Goal: Task Accomplishment & Management: Use online tool/utility

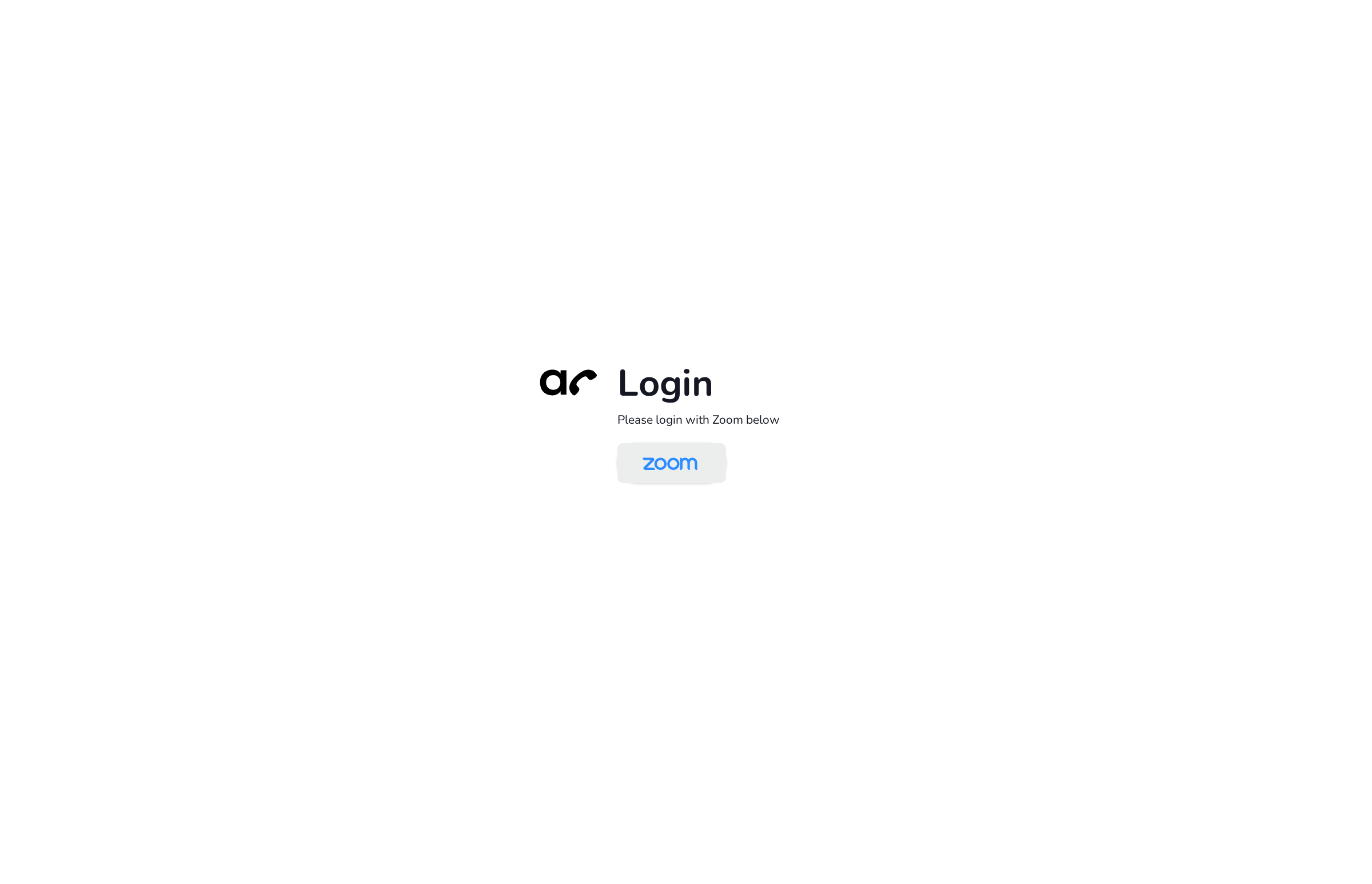
click at [673, 472] on img at bounding box center [670, 464] width 79 height 37
drag, startPoint x: 679, startPoint y: 461, endPoint x: 673, endPoint y: 460, distance: 6.1
click at [679, 461] on img at bounding box center [670, 464] width 79 height 37
click at [675, 468] on img at bounding box center [670, 464] width 79 height 37
click at [654, 466] on img at bounding box center [670, 464] width 79 height 37
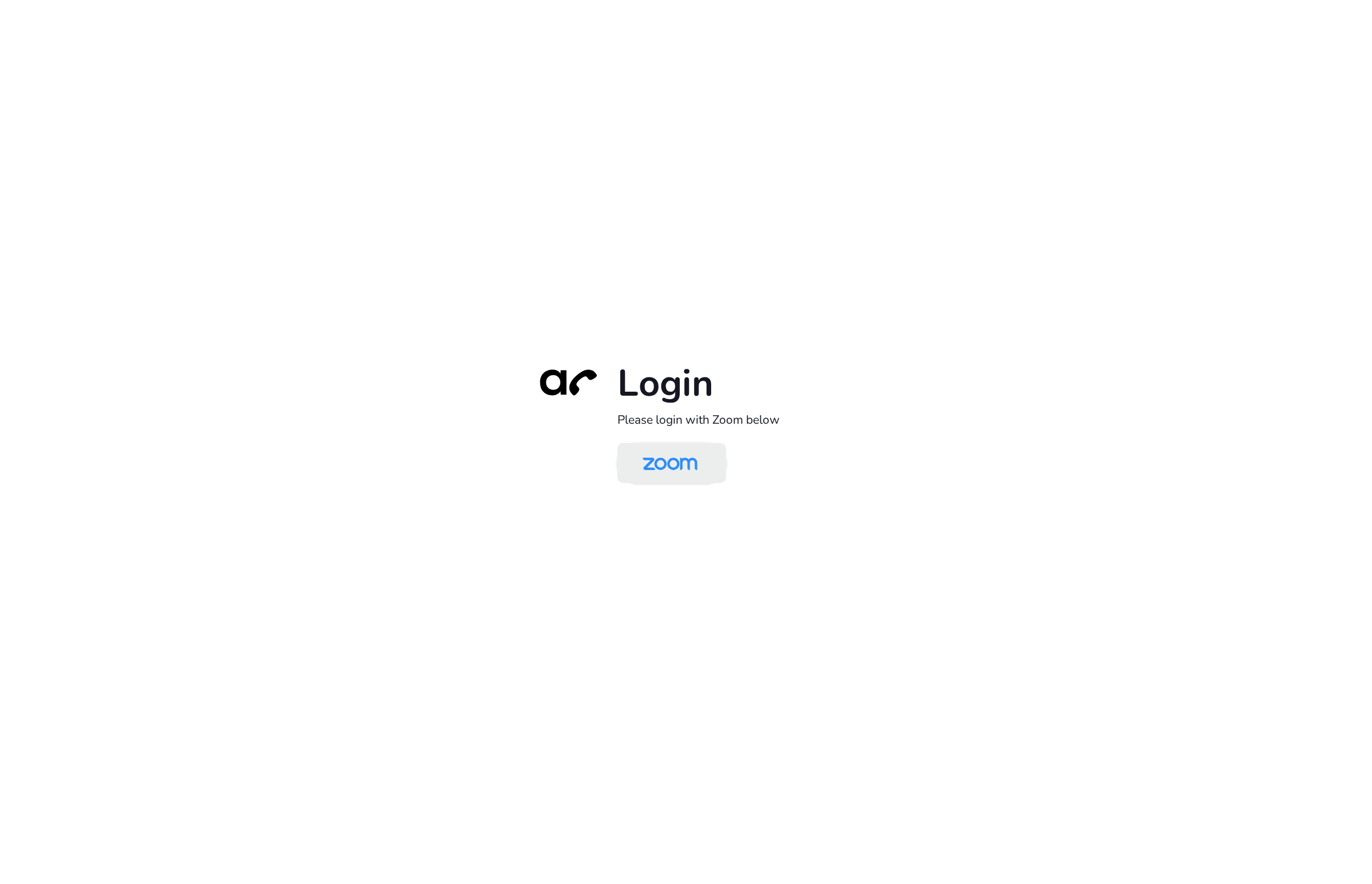
click at [657, 472] on img at bounding box center [670, 464] width 79 height 37
click at [700, 459] on img at bounding box center [670, 464] width 79 height 37
click at [693, 449] on img at bounding box center [670, 464] width 79 height 37
click at [656, 460] on img at bounding box center [670, 464] width 79 height 37
click at [679, 452] on img at bounding box center [670, 464] width 79 height 37
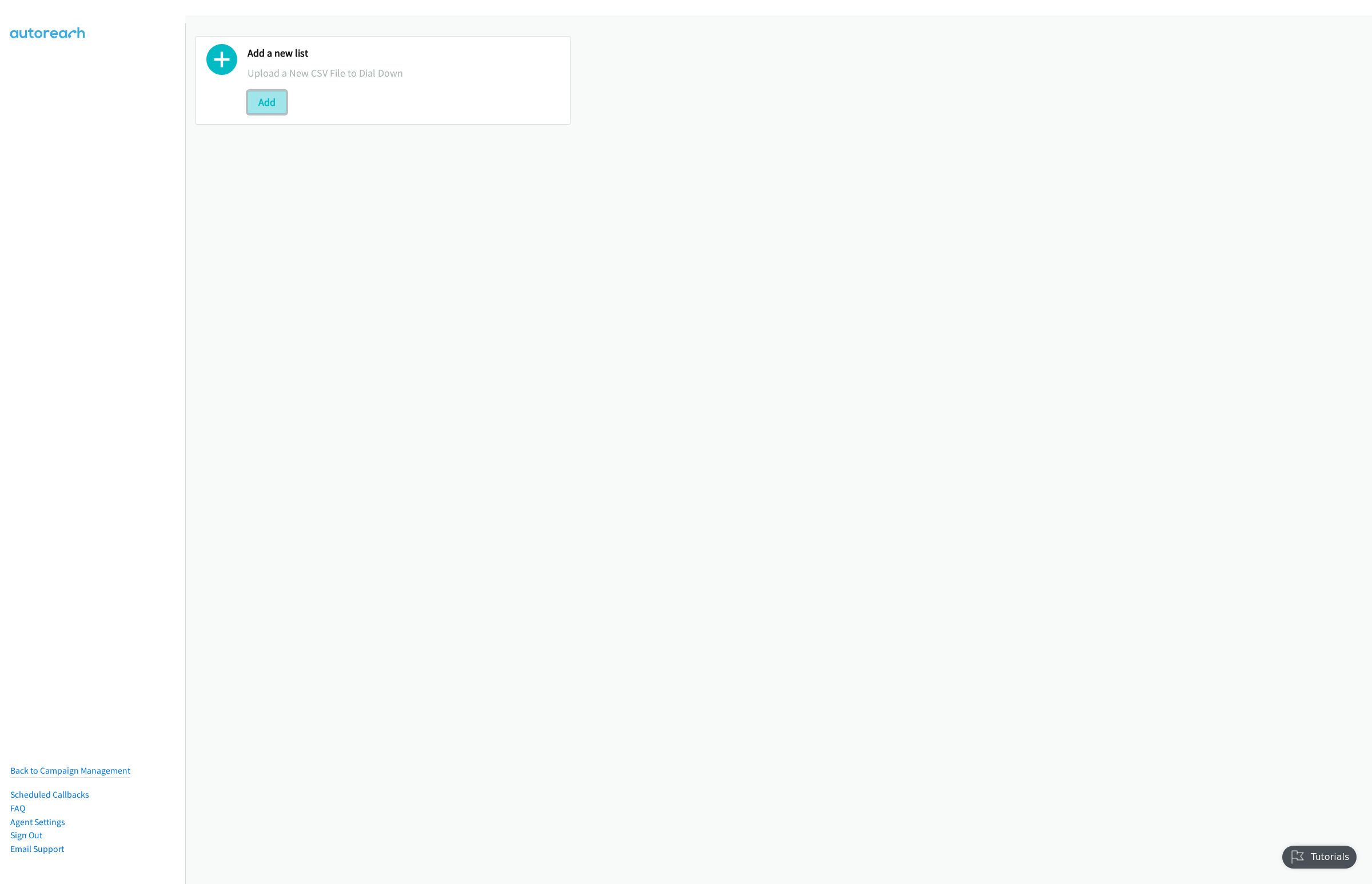
click at [262, 95] on button "Add" at bounding box center [267, 102] width 39 height 23
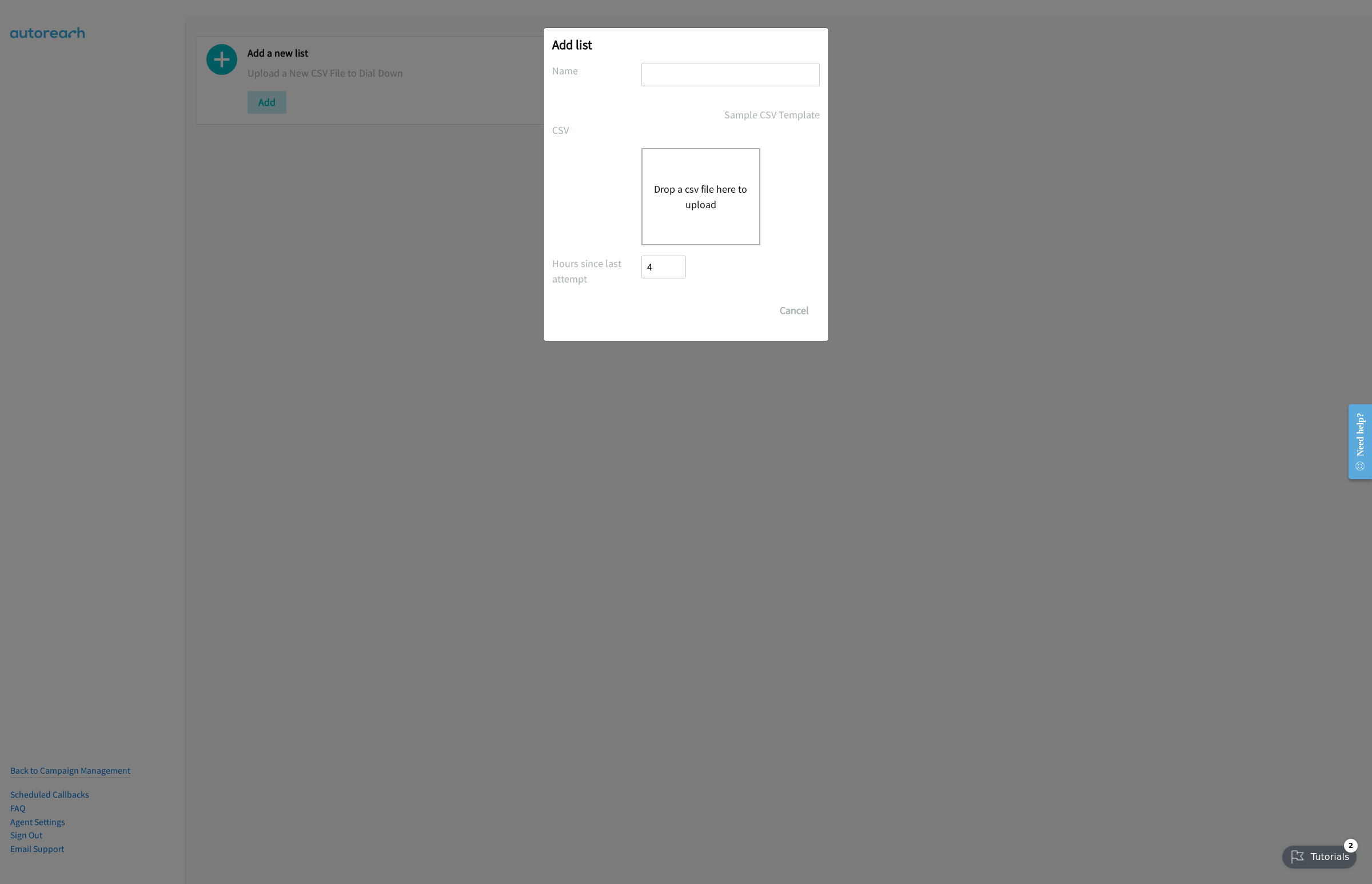
click at [685, 85] on input "text" at bounding box center [731, 74] width 178 height 23
type input "Cisco"
click at [708, 213] on div "Drop a csv file here to upload" at bounding box center [701, 197] width 119 height 97
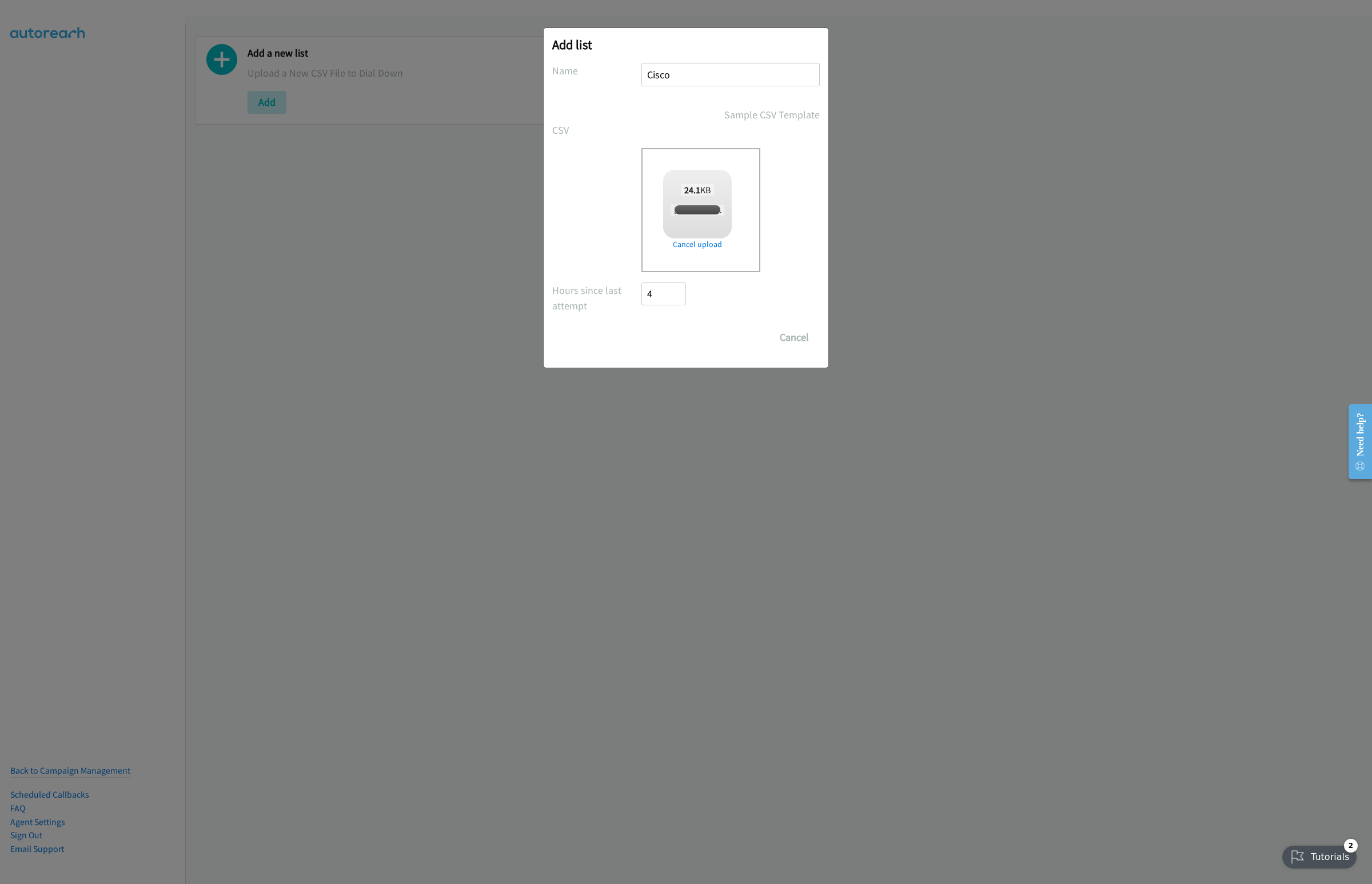
checkbox input "true"
click at [675, 331] on input "Save List" at bounding box center [672, 337] width 60 height 23
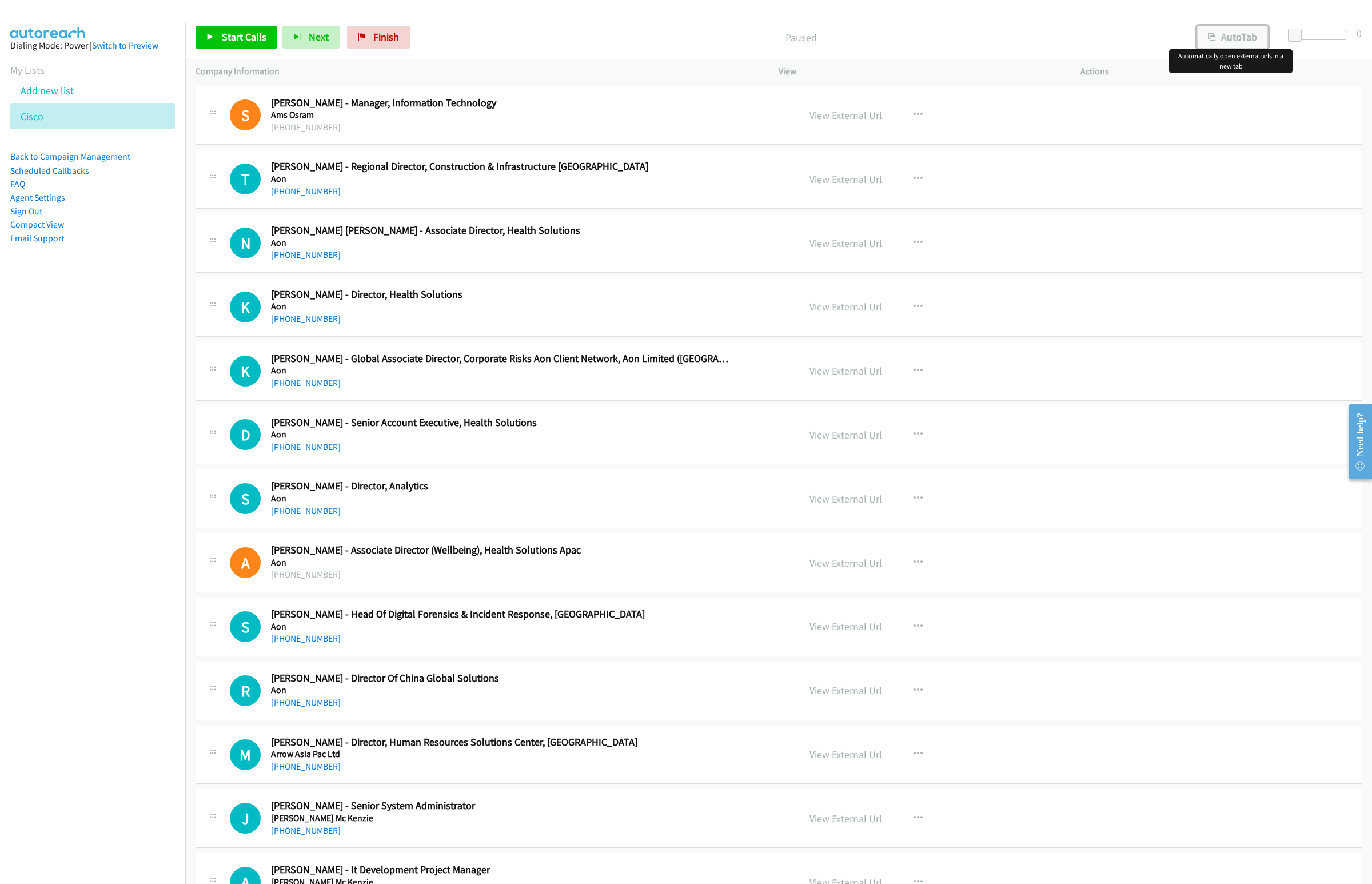
drag, startPoint x: 1226, startPoint y: 30, endPoint x: 1156, endPoint y: 52, distance: 73.4
click at [1226, 30] on button "AutoTab" at bounding box center [1232, 37] width 71 height 23
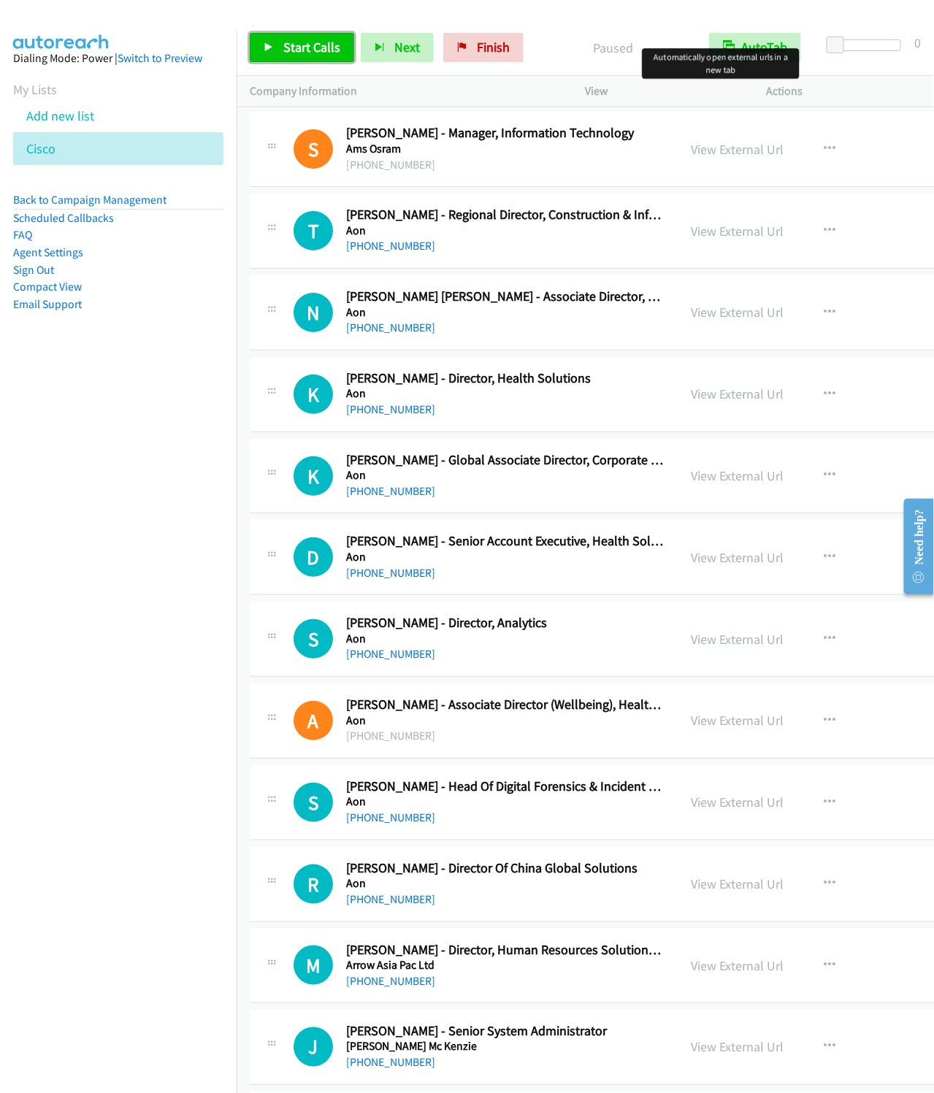
click at [305, 40] on span "Start Calls" at bounding box center [311, 47] width 57 height 17
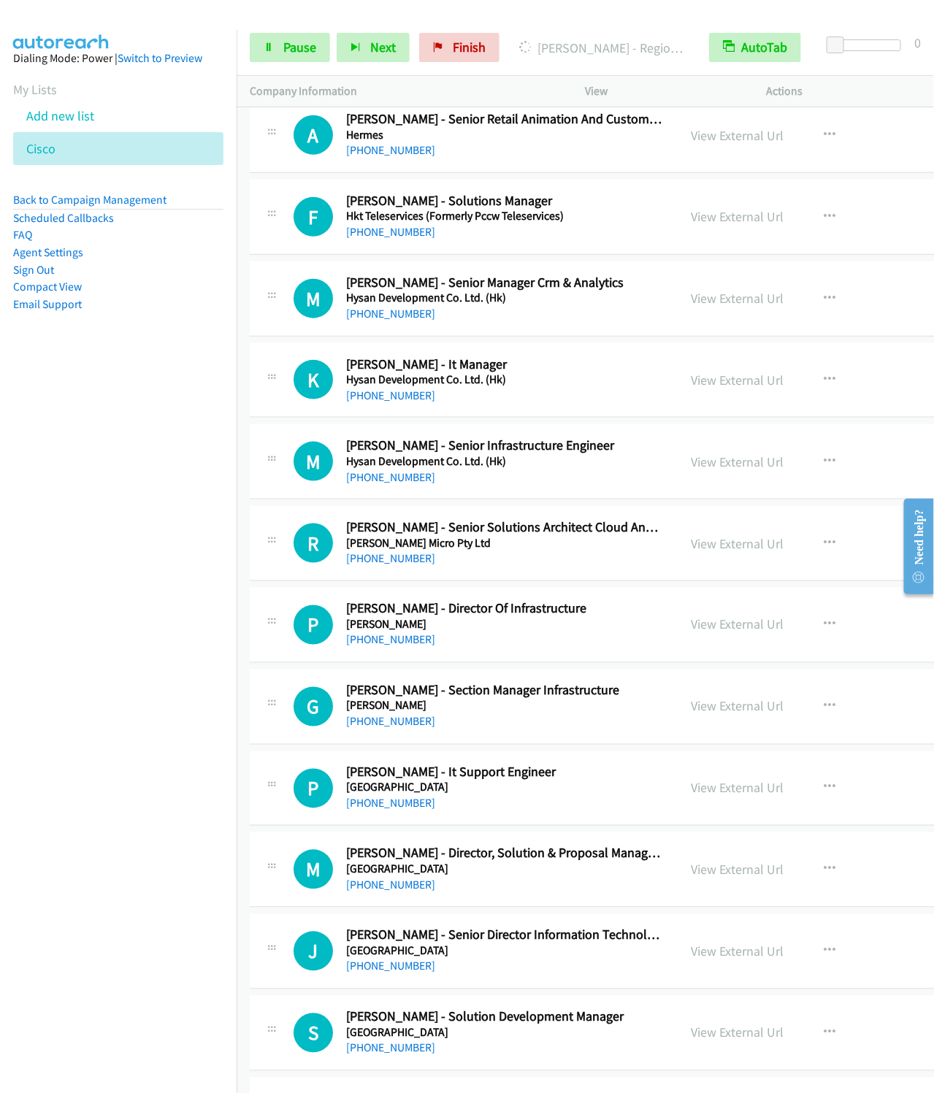
scroll to position [1643, 0]
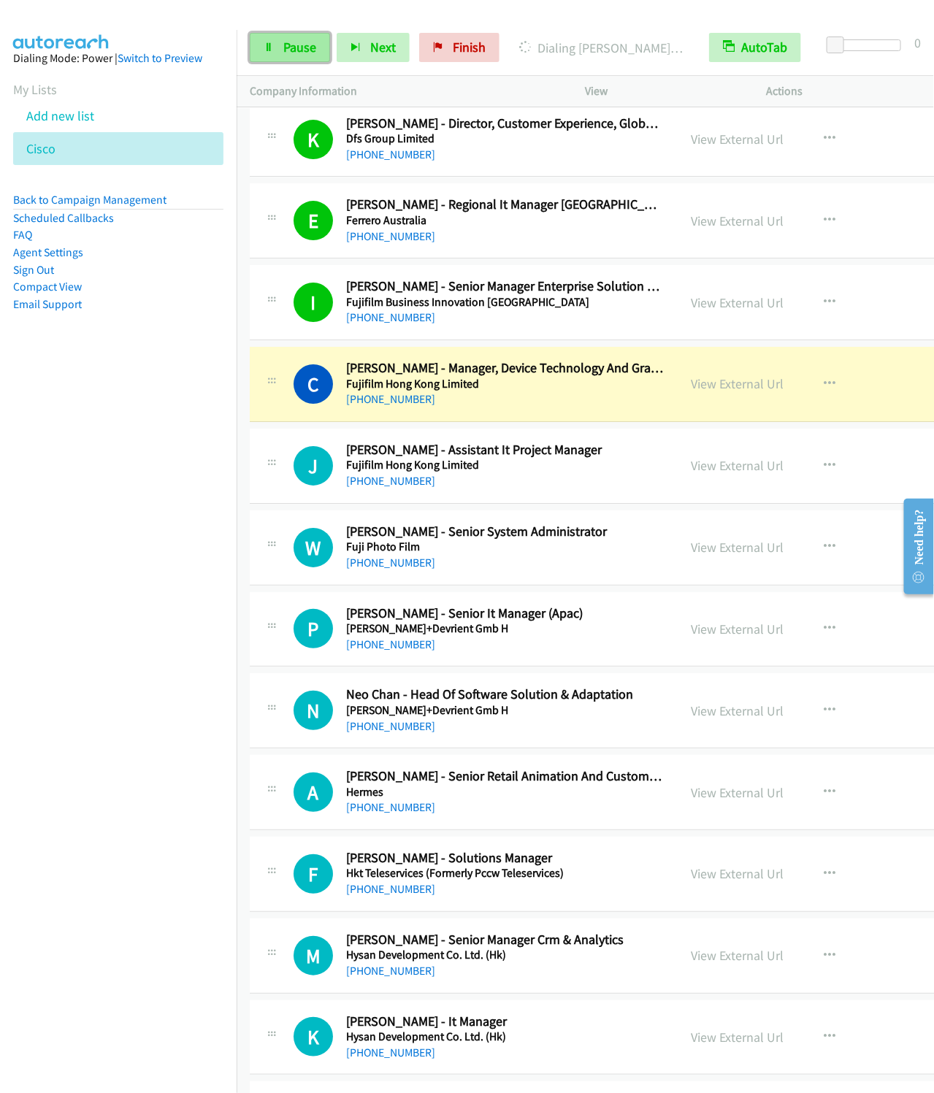
click at [283, 48] on span "Pause" at bounding box center [299, 47] width 33 height 17
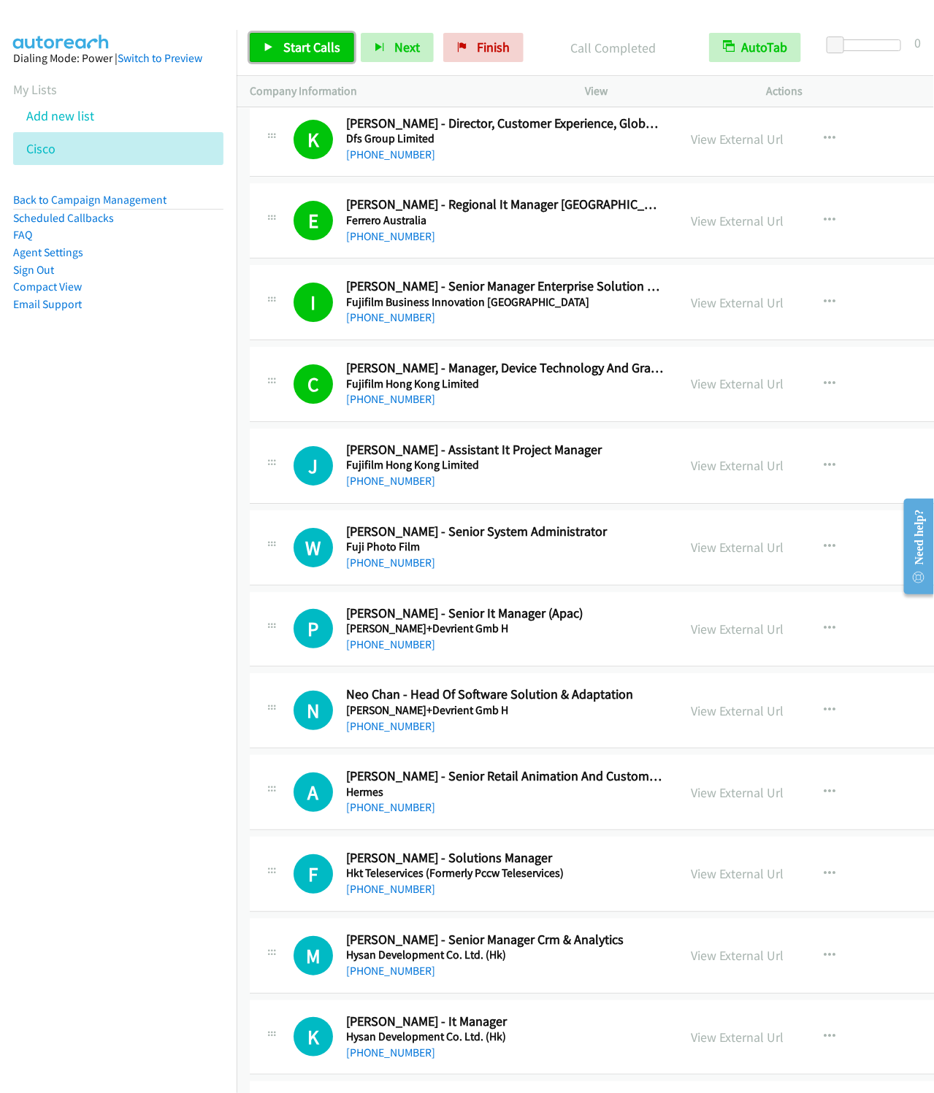
click at [267, 46] on icon at bounding box center [269, 48] width 10 height 10
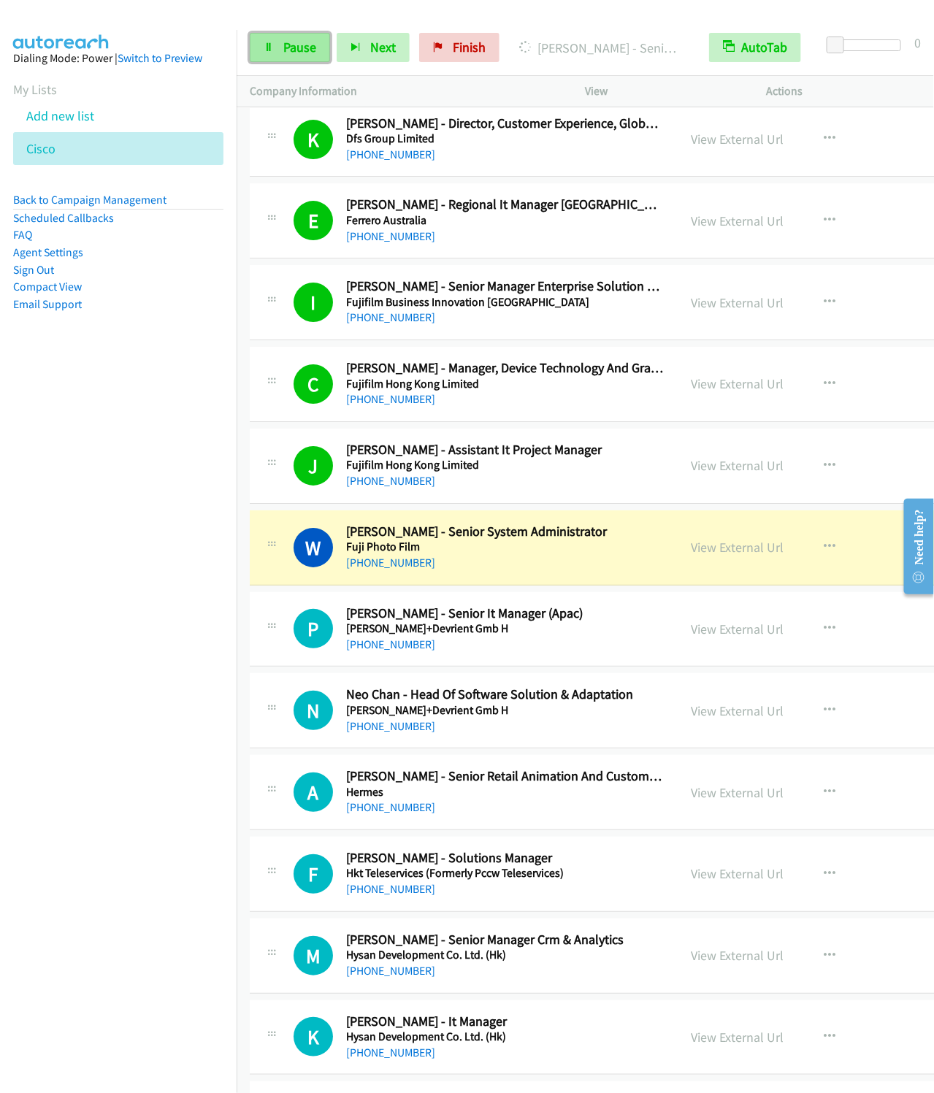
click at [281, 48] on link "Pause" at bounding box center [290, 47] width 80 height 29
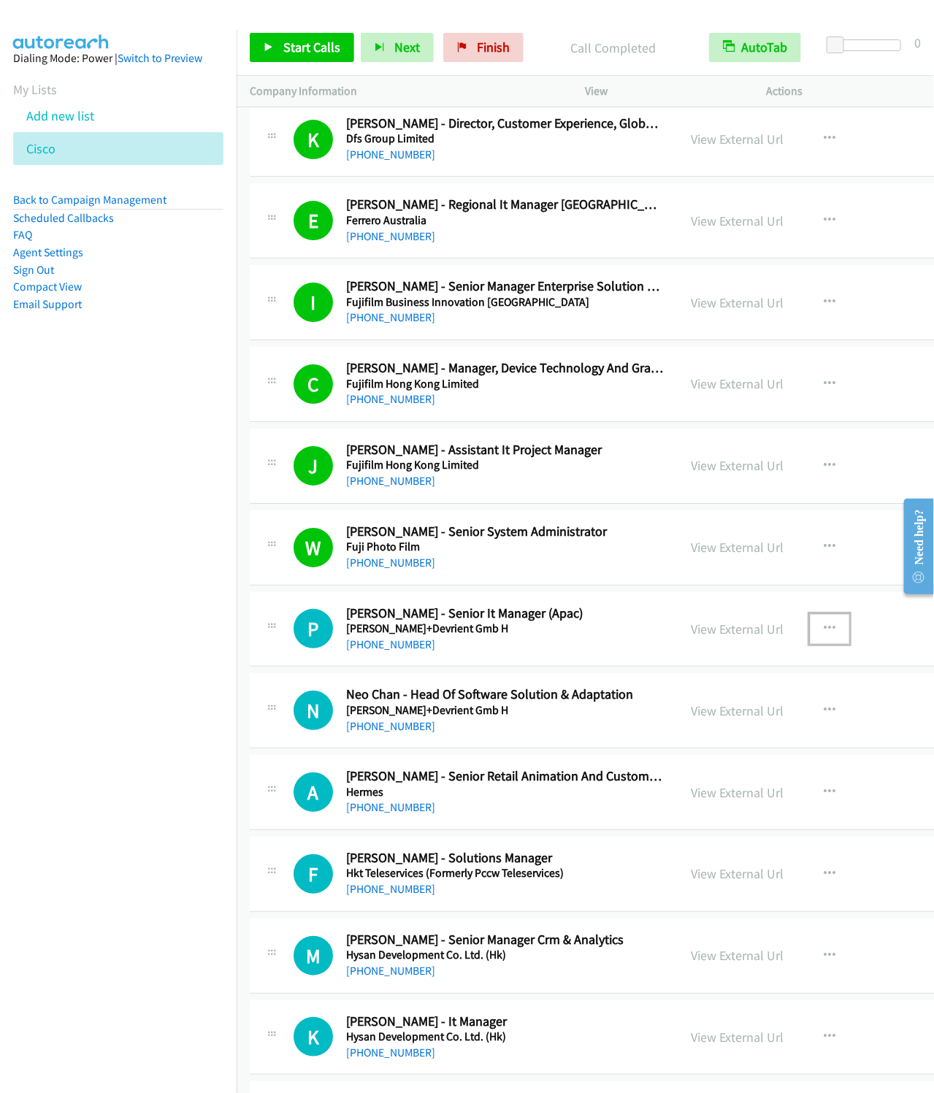
click at [824, 635] on icon "button" at bounding box center [830, 629] width 12 height 12
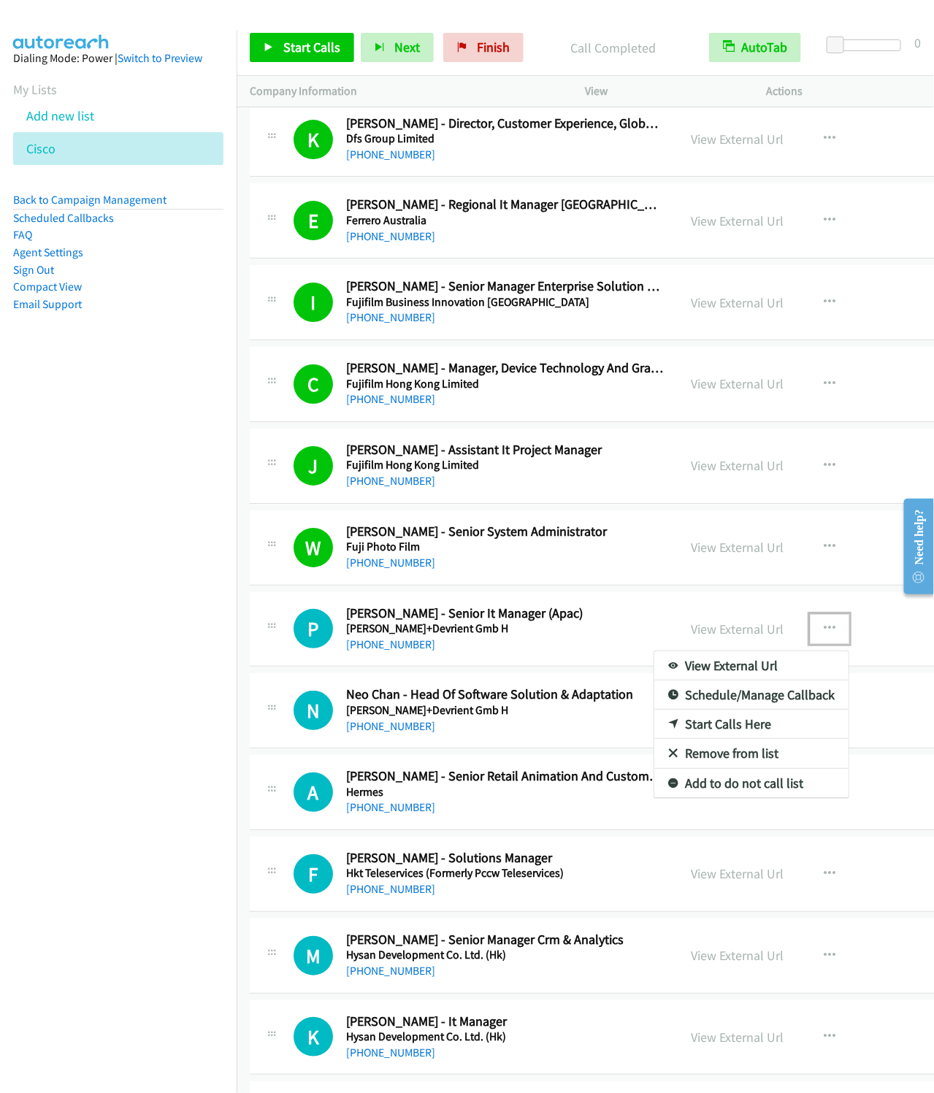
click at [734, 738] on link "Start Calls Here" at bounding box center [751, 724] width 194 height 29
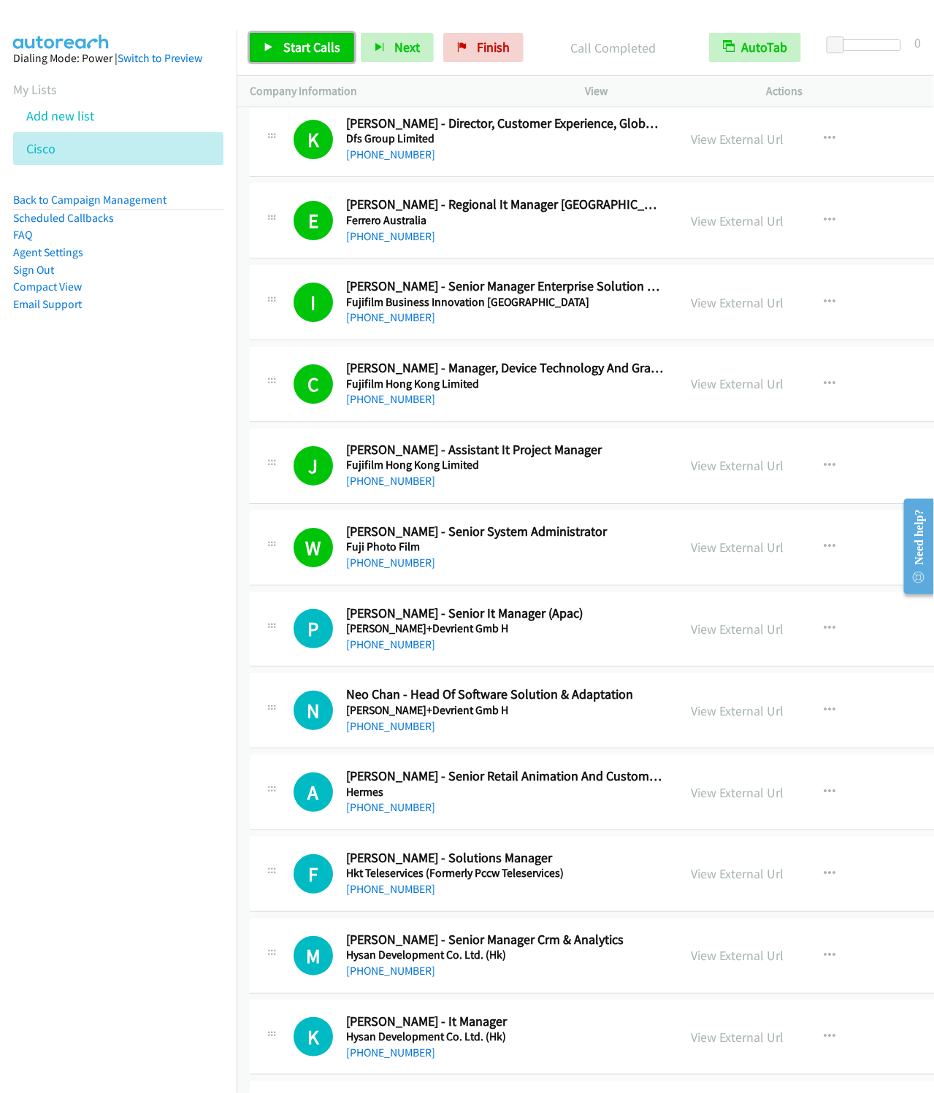
click at [325, 50] on span "Start Calls" at bounding box center [311, 47] width 57 height 17
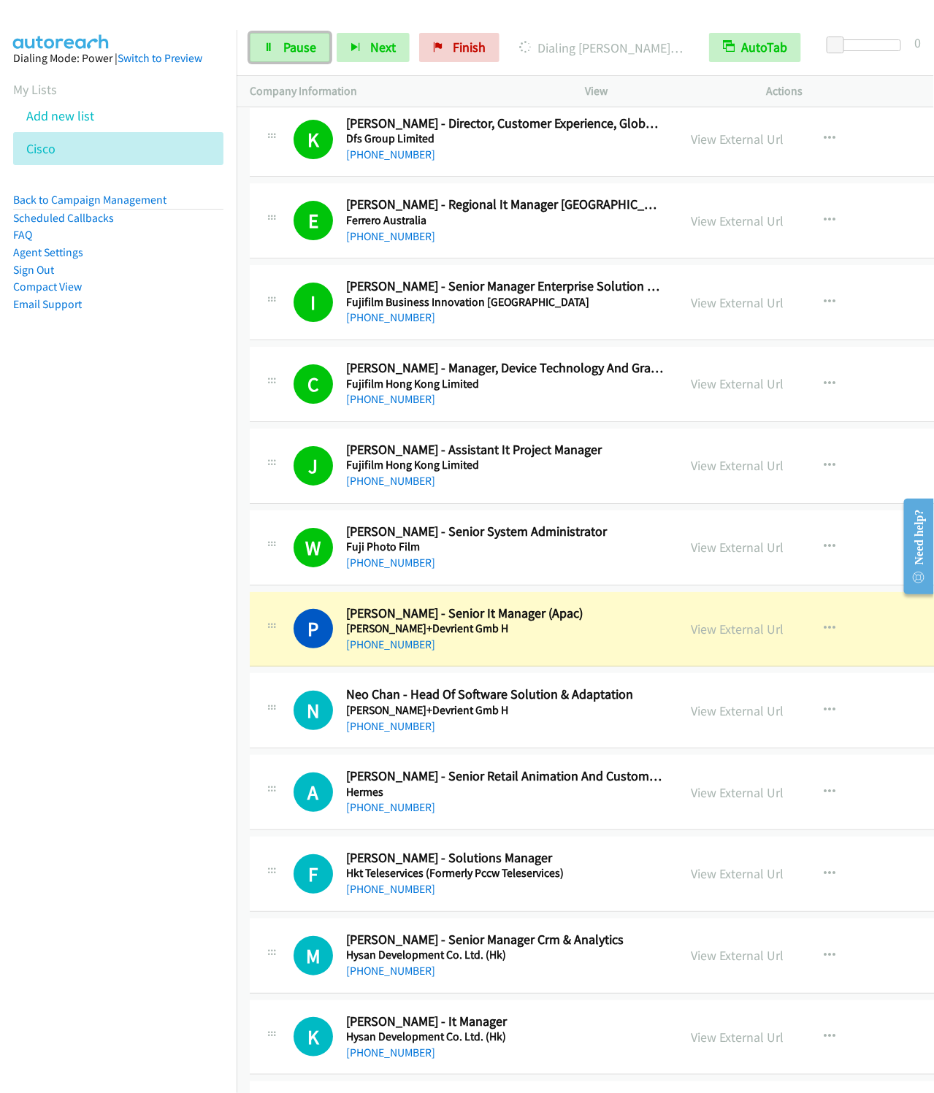
drag, startPoint x: 257, startPoint y: 45, endPoint x: 268, endPoint y: 18, distance: 28.5
click at [257, 45] on link "Pause" at bounding box center [290, 47] width 80 height 29
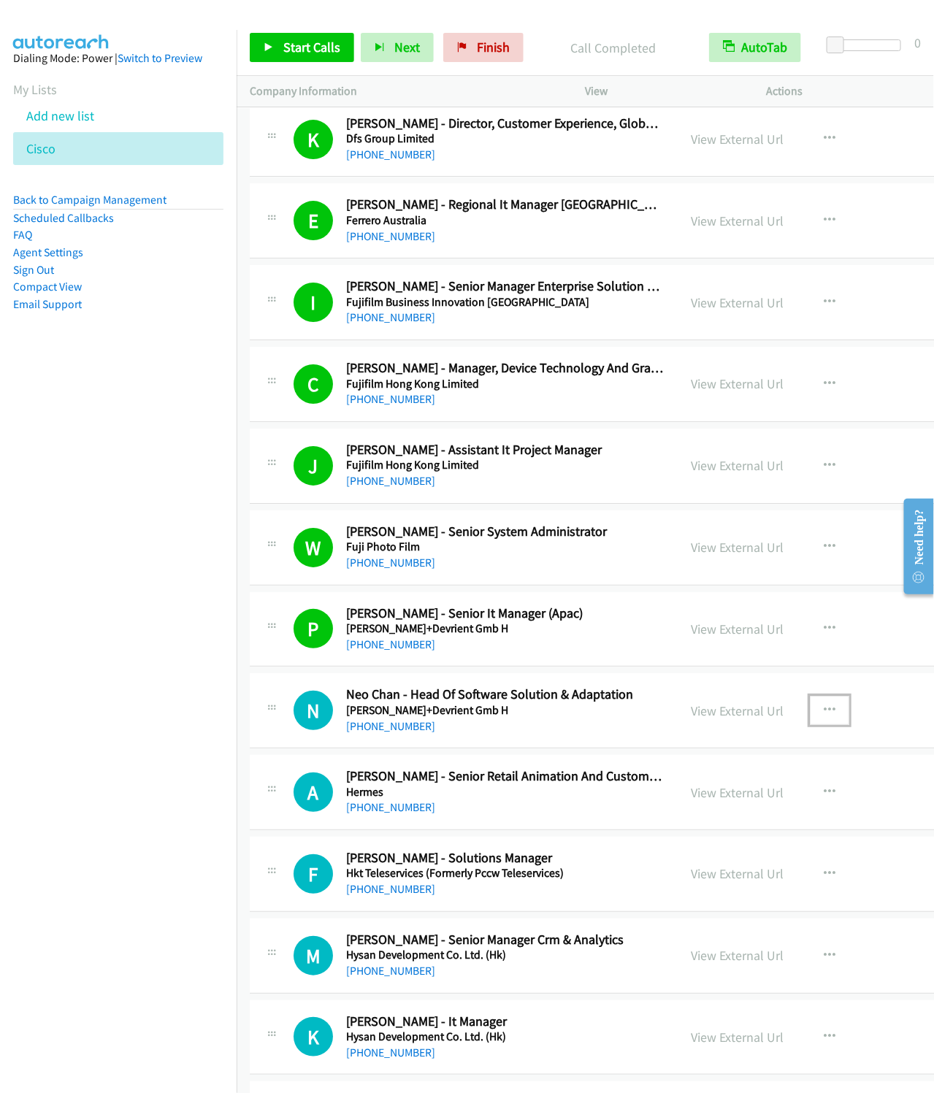
click at [827, 711] on button "button" at bounding box center [829, 710] width 39 height 29
click at [725, 817] on link "Start Calls Here" at bounding box center [751, 806] width 194 height 29
click at [309, 53] on span "Start Calls" at bounding box center [311, 47] width 57 height 17
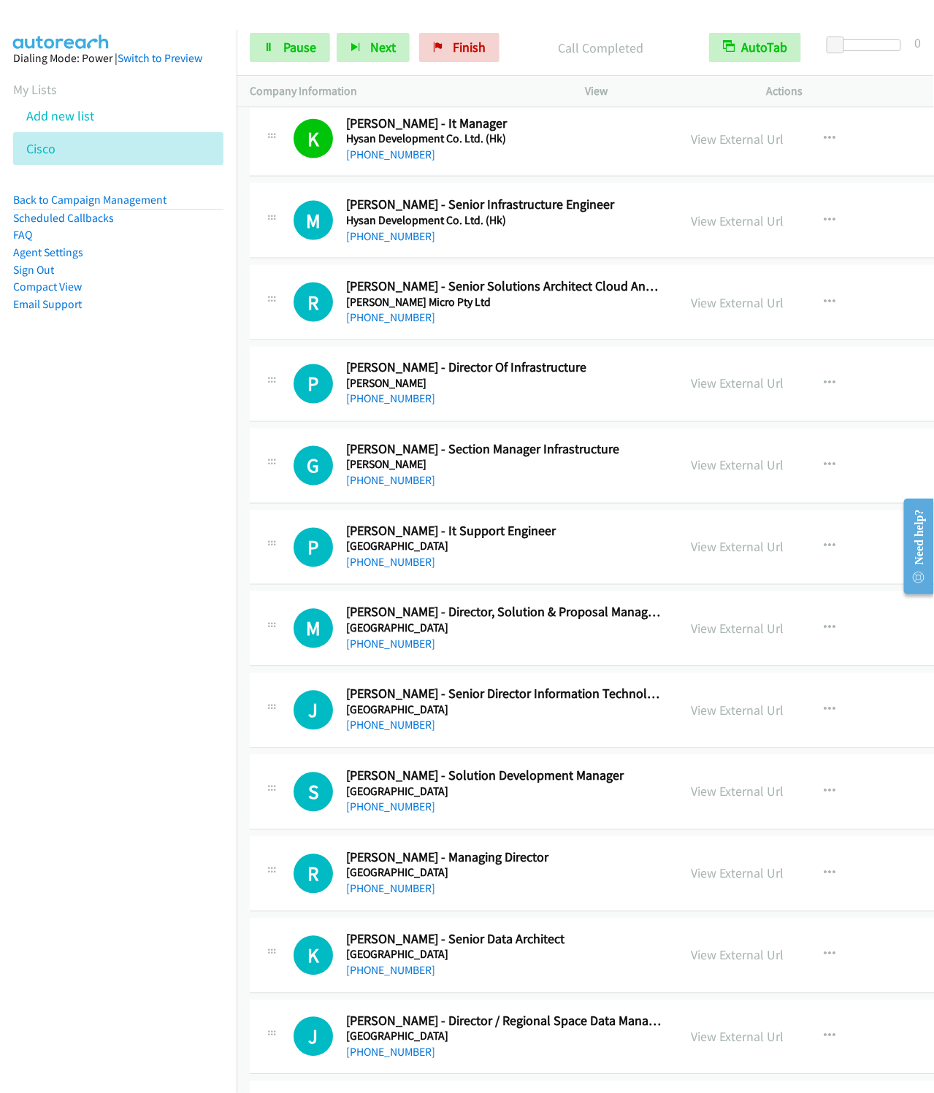
scroll to position [2410, 0]
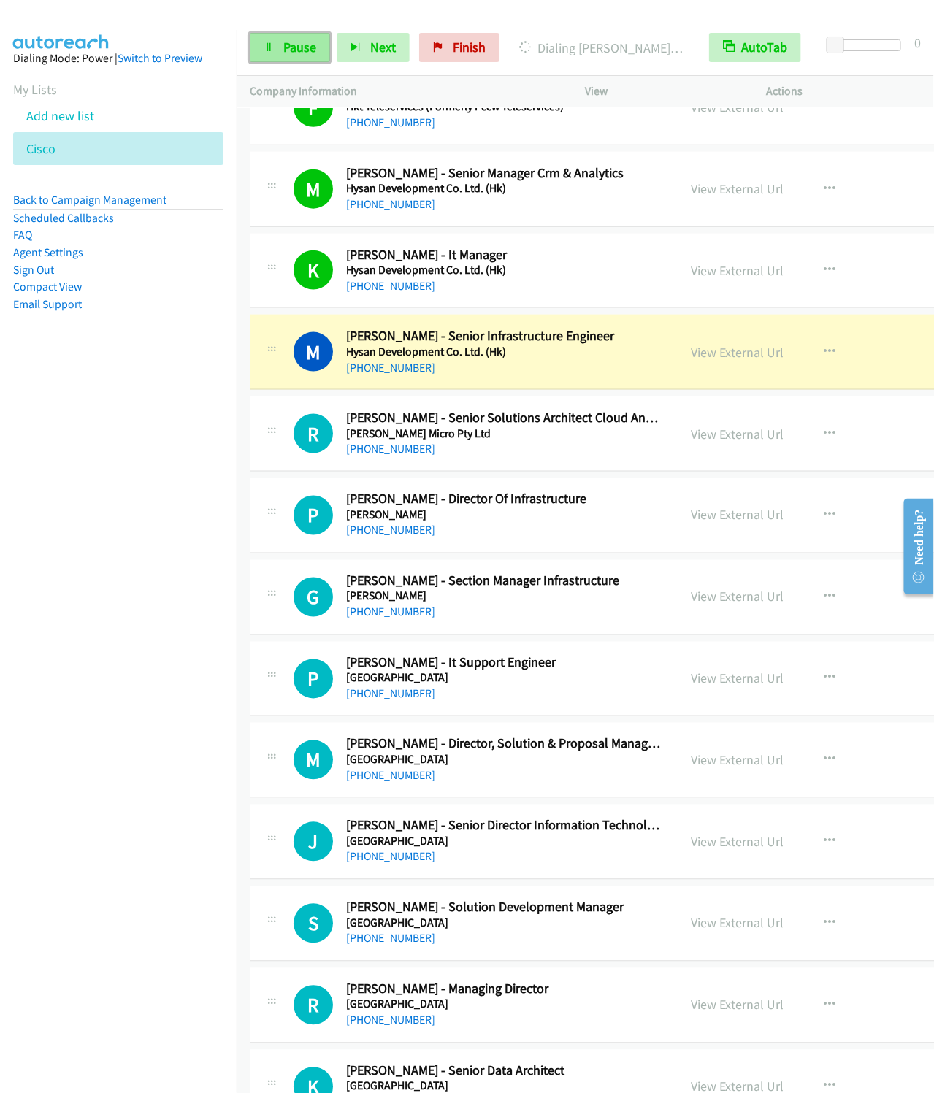
click at [285, 53] on span "Pause" at bounding box center [299, 47] width 33 height 17
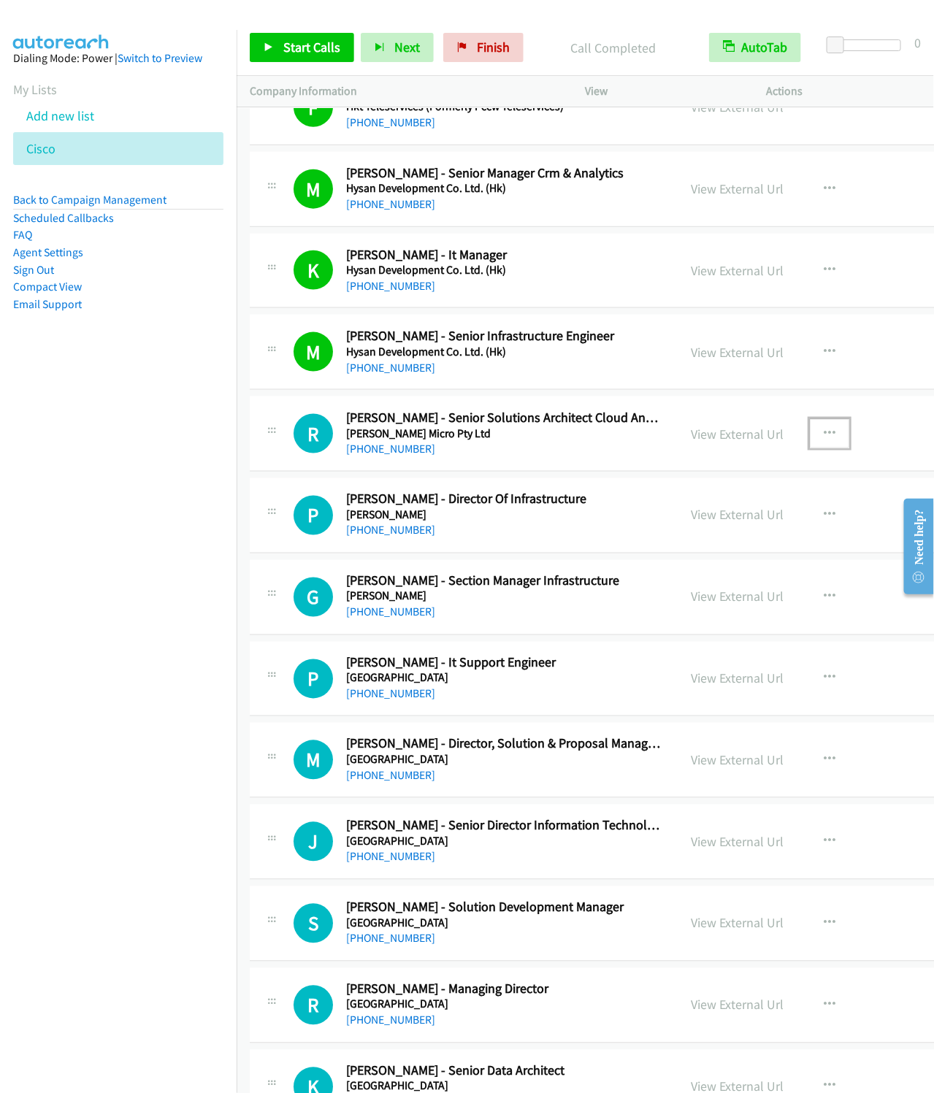
click at [826, 440] on icon "button" at bounding box center [830, 434] width 12 height 12
click at [746, 544] on link "Start Calls Here" at bounding box center [751, 529] width 194 height 29
click at [384, 49] on button "Next" at bounding box center [397, 47] width 73 height 29
click at [828, 522] on icon "button" at bounding box center [830, 516] width 12 height 12
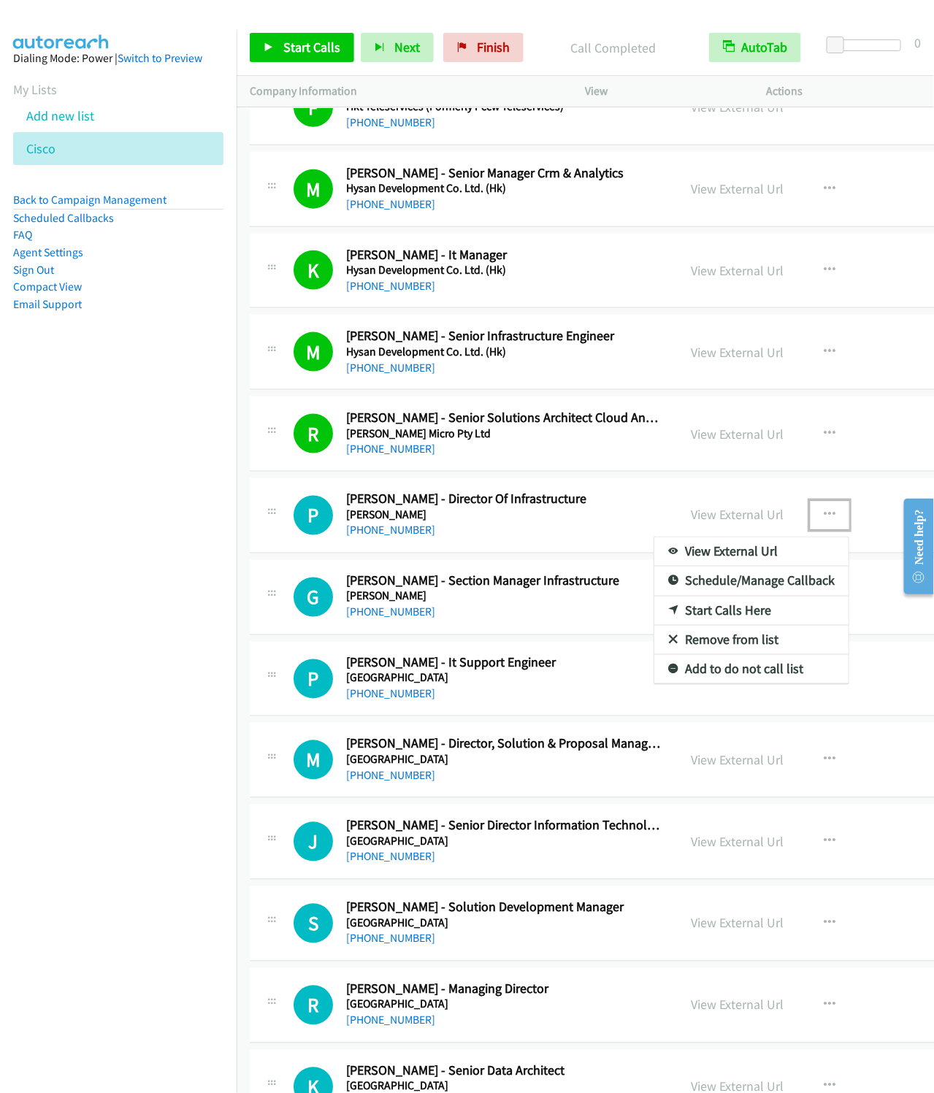
click at [706, 626] on link "Start Calls Here" at bounding box center [751, 611] width 194 height 29
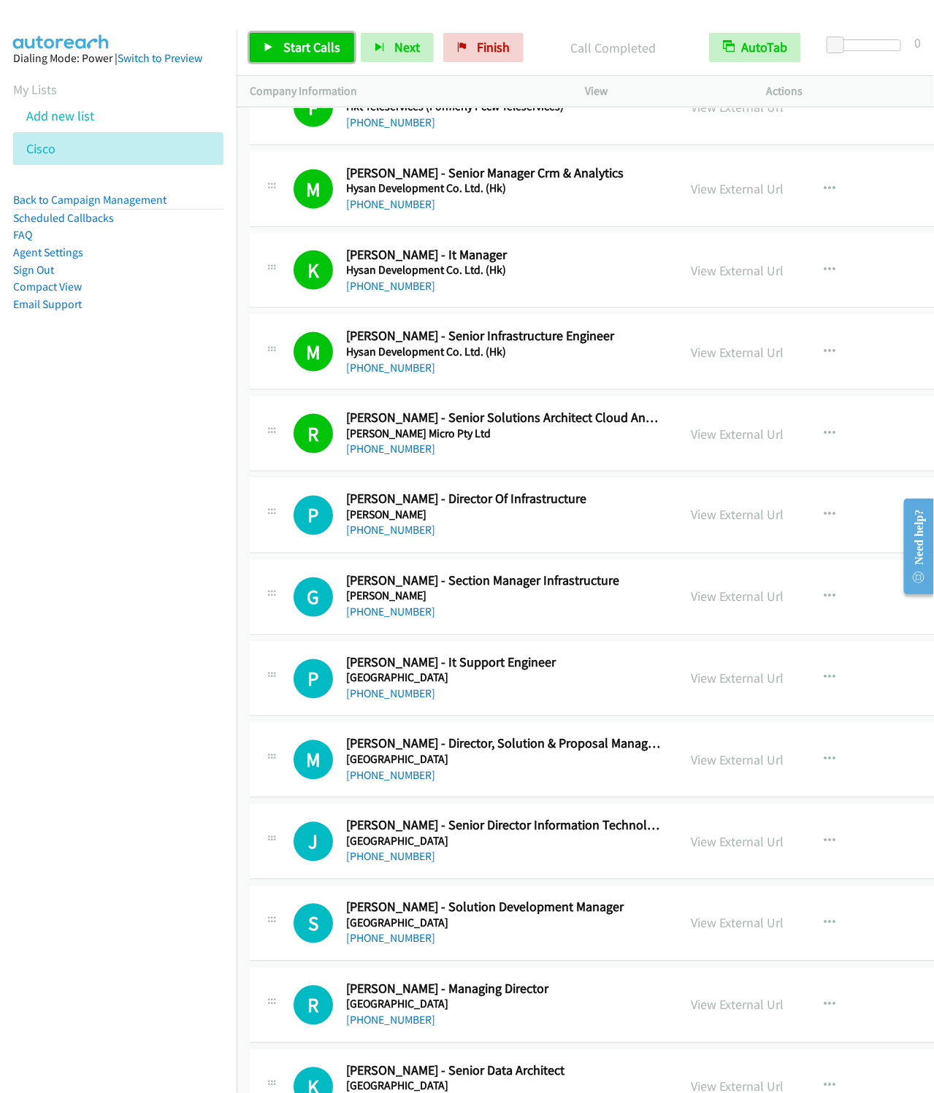
click at [276, 44] on link "Start Calls" at bounding box center [302, 47] width 104 height 29
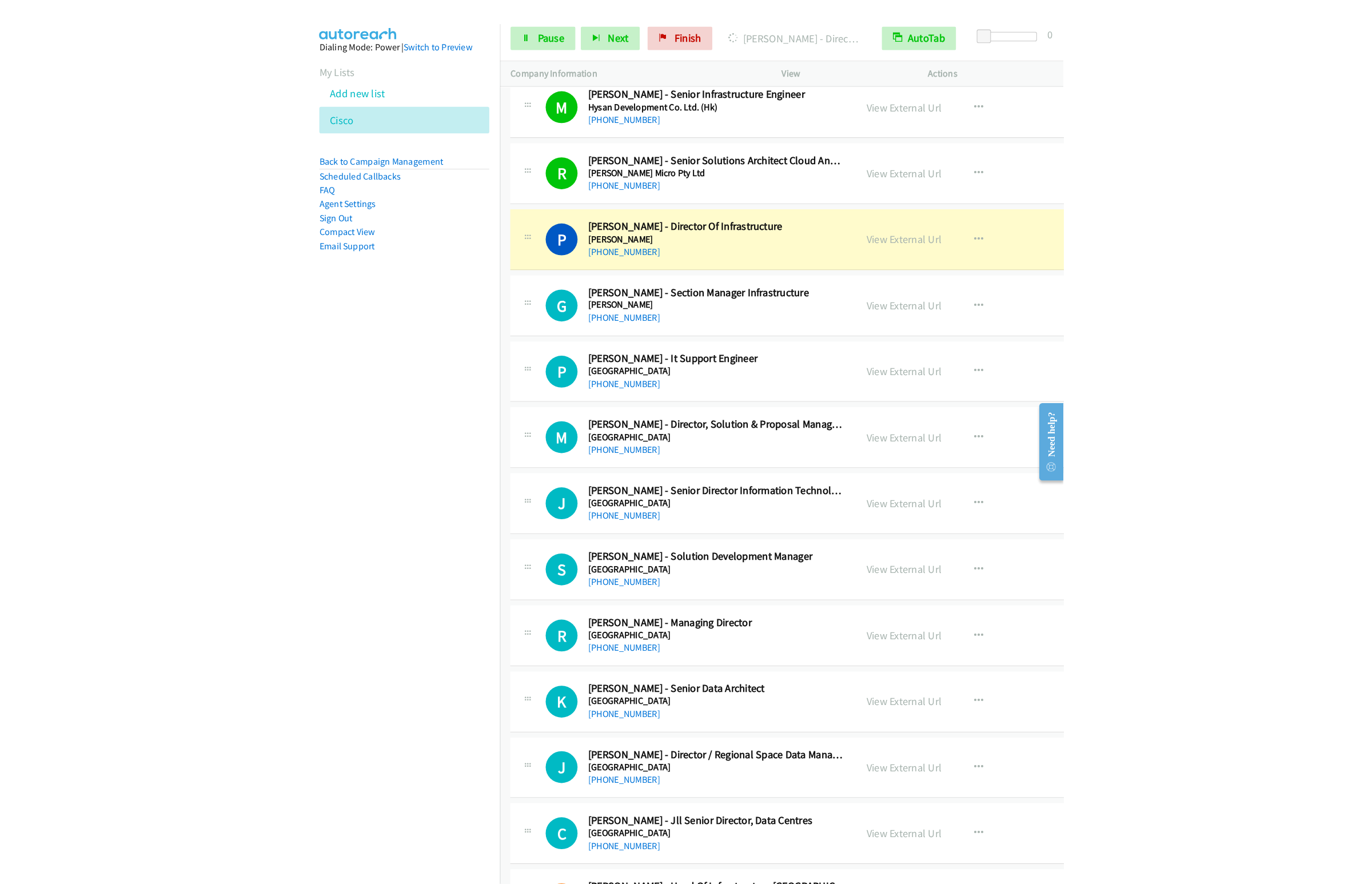
scroll to position [2145, 0]
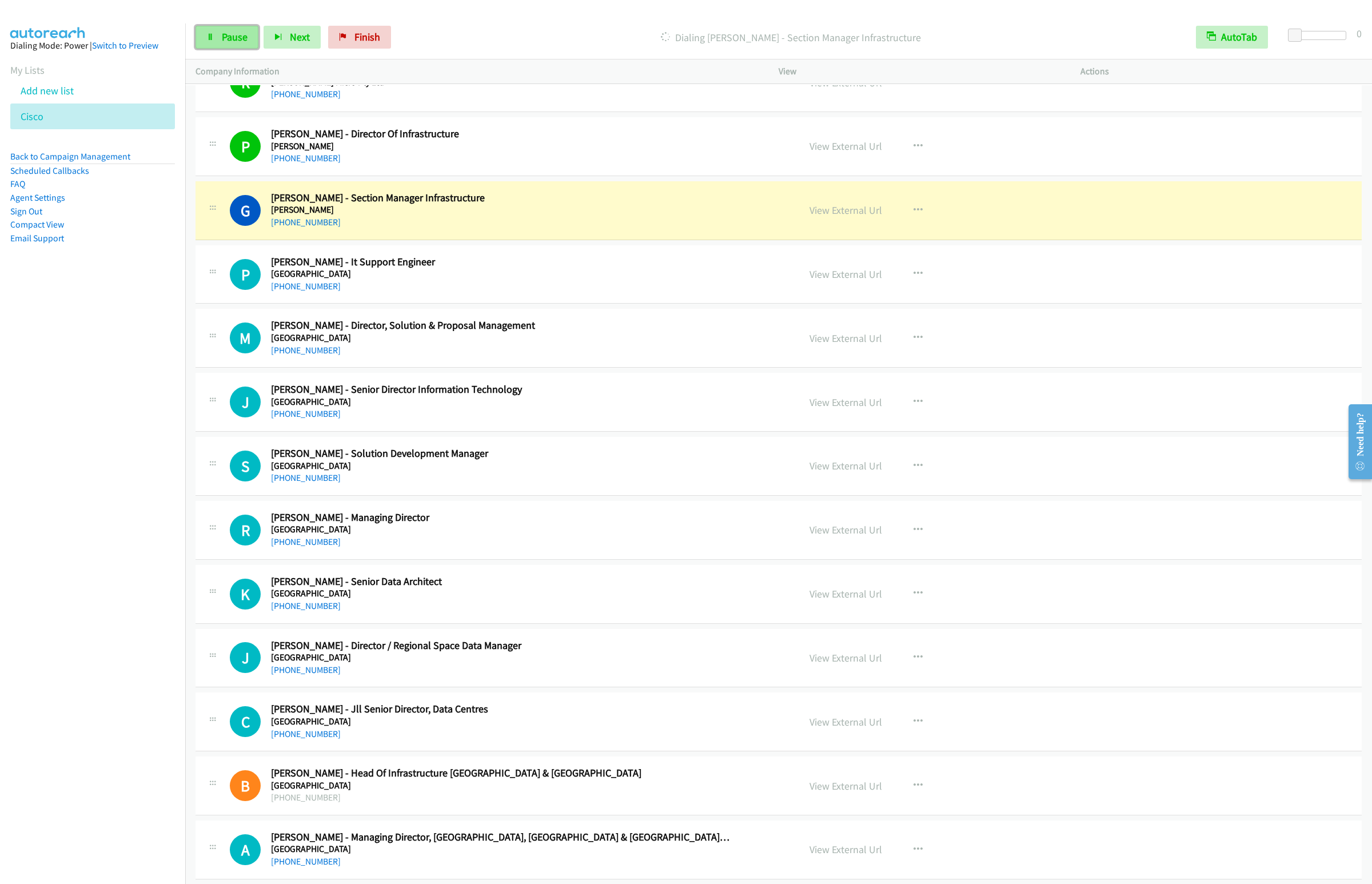
click at [220, 28] on link "Pause" at bounding box center [227, 37] width 63 height 23
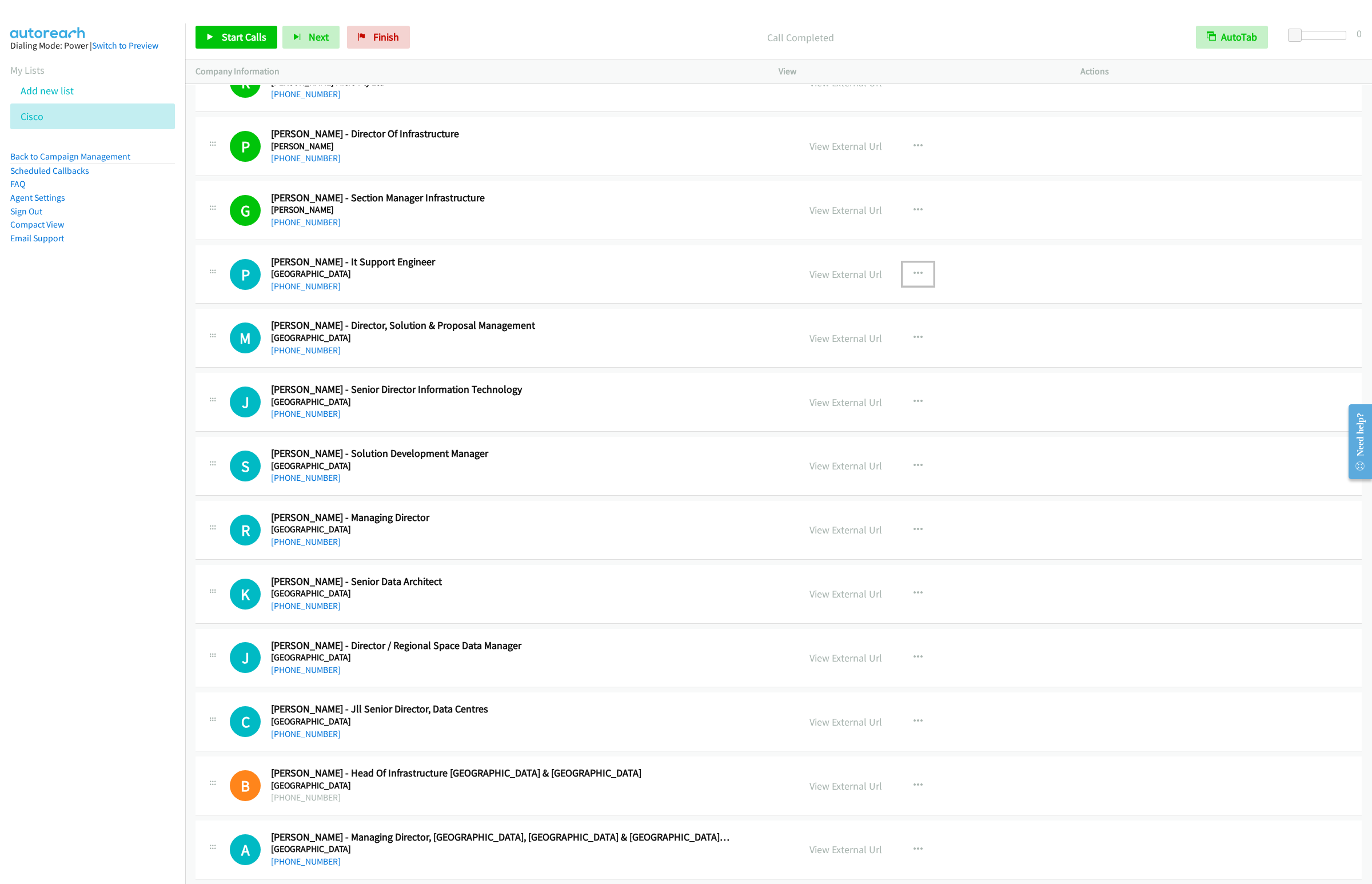
click at [915, 279] on icon "button" at bounding box center [918, 274] width 9 height 9
click at [837, 358] on link "Start Calls Here" at bounding box center [857, 348] width 152 height 23
click at [204, 45] on link "Start Calls" at bounding box center [236, 37] width 81 height 23
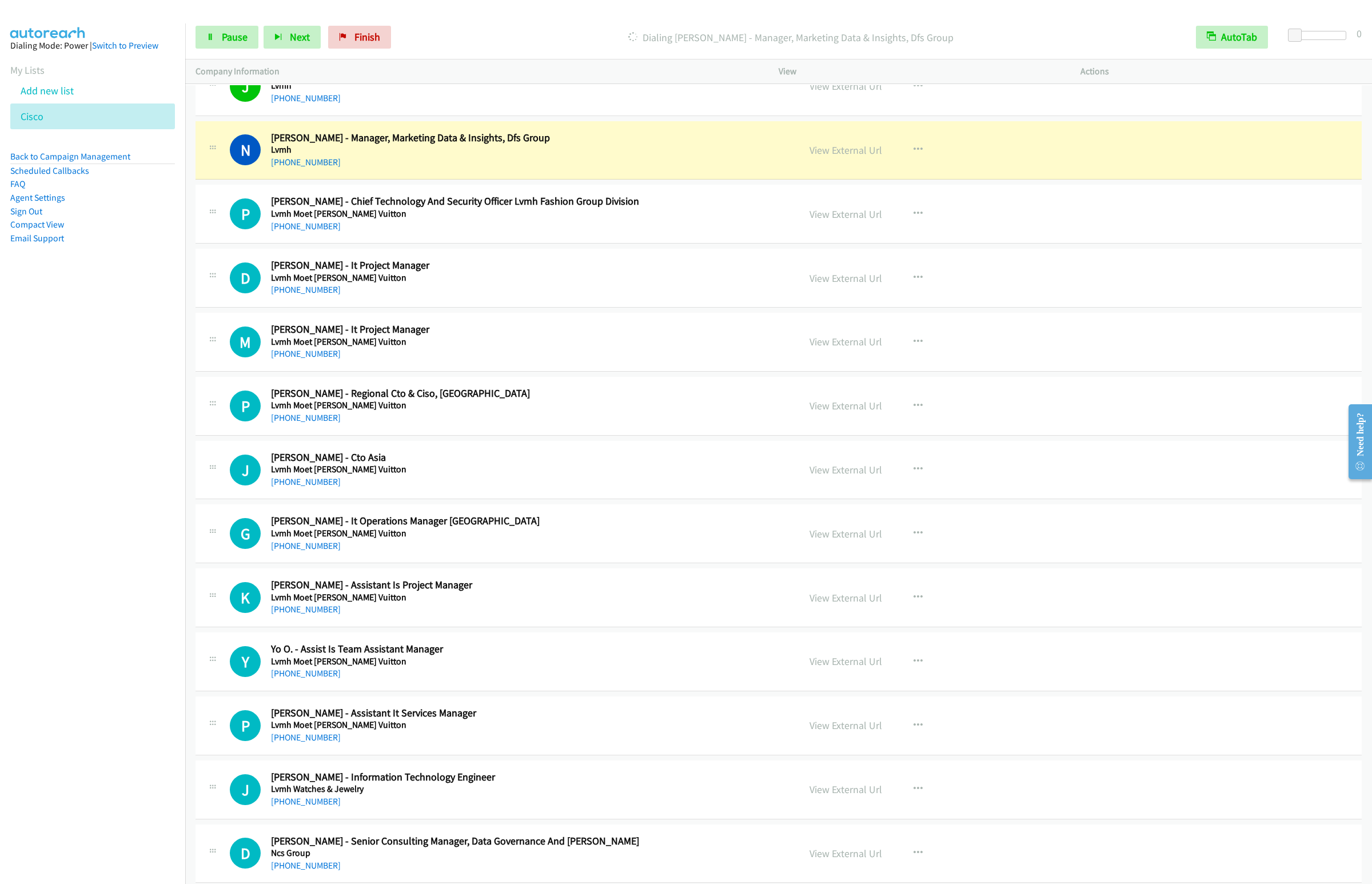
scroll to position [3003, 0]
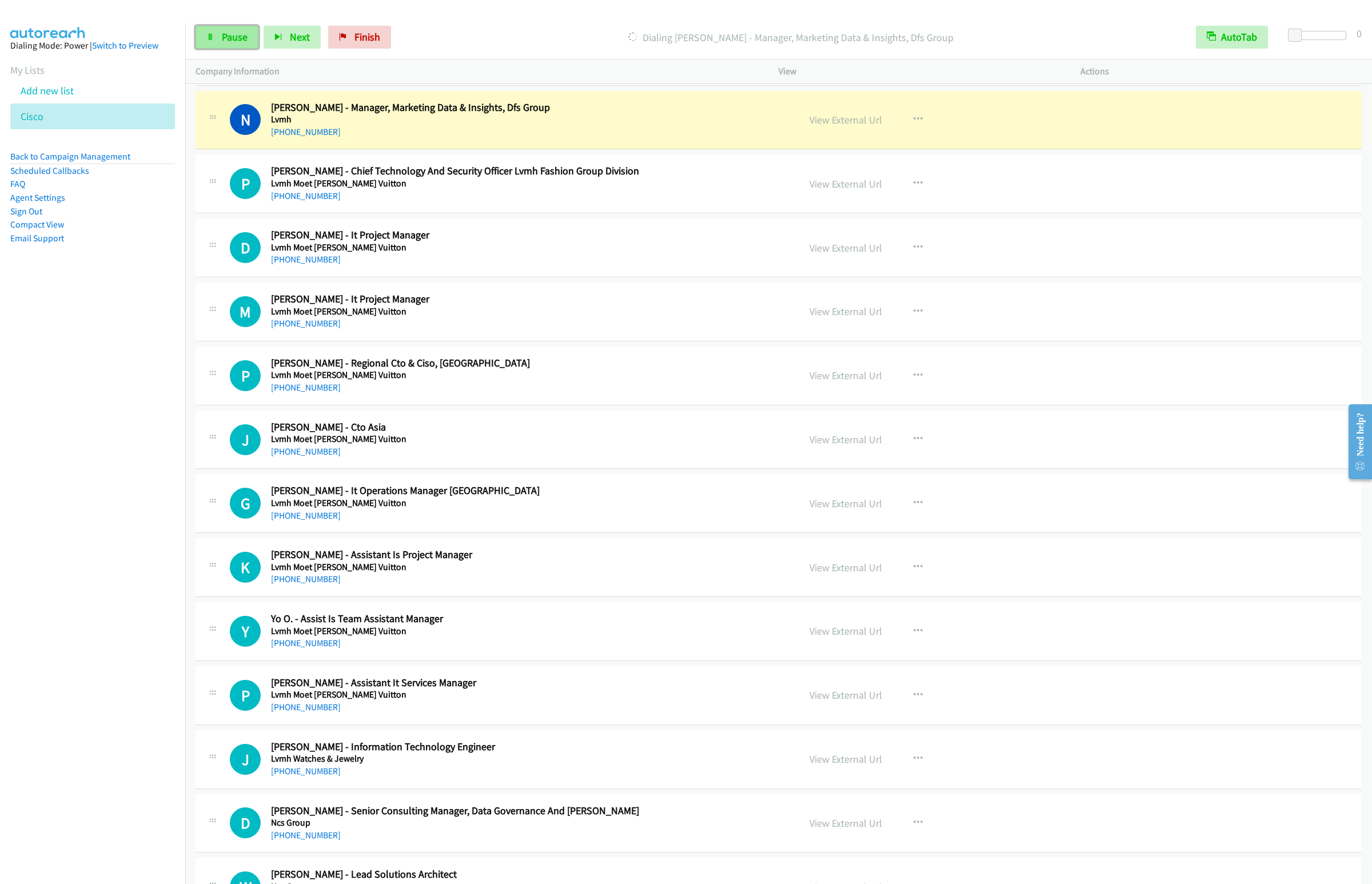
click at [225, 41] on span "Pause" at bounding box center [234, 37] width 26 height 13
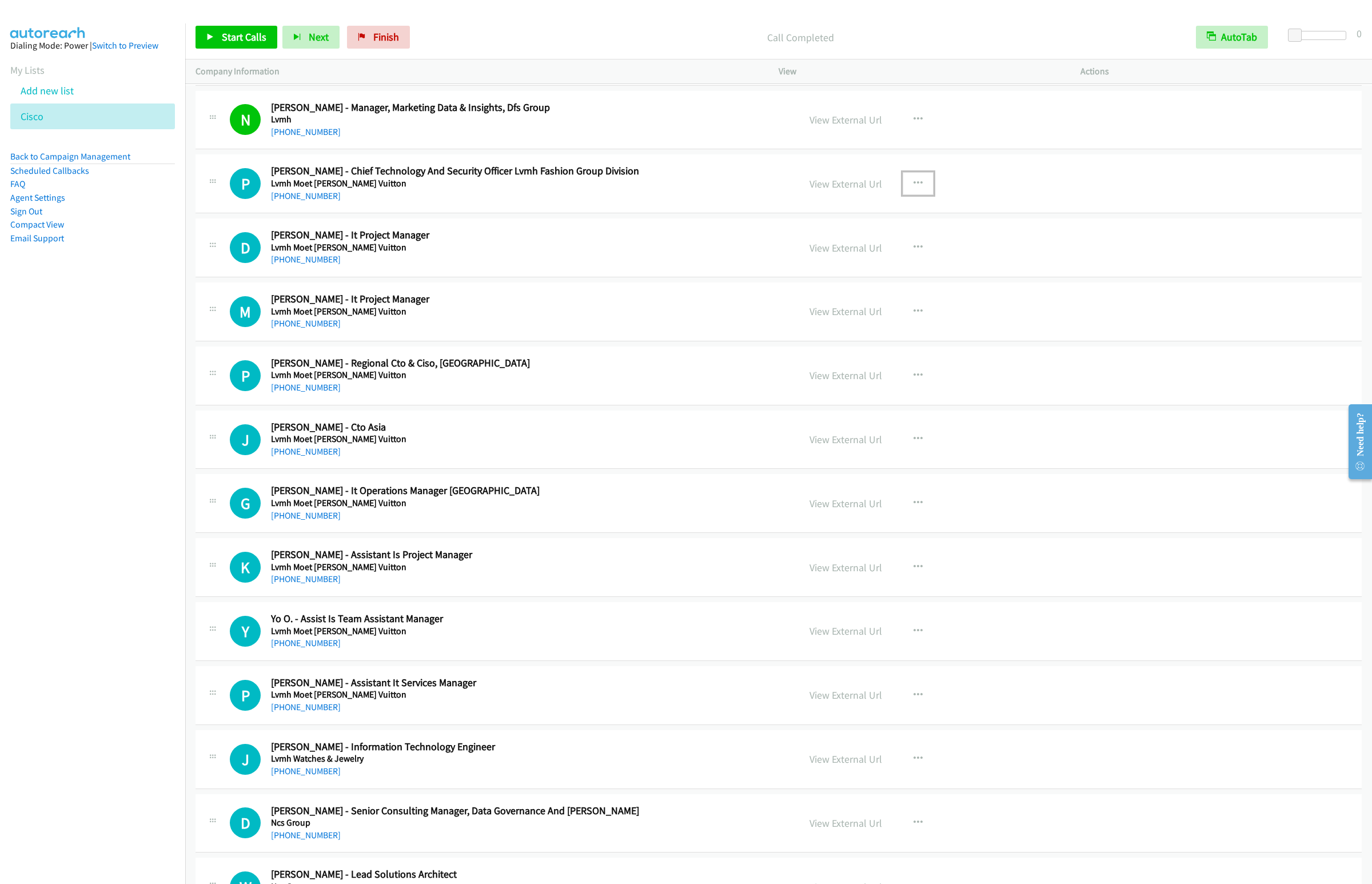
click at [926, 189] on button "button" at bounding box center [917, 183] width 31 height 23
drag, startPoint x: 842, startPoint y: 273, endPoint x: 794, endPoint y: 275, distance: 48.0
click at [842, 270] on link "Start Calls Here" at bounding box center [857, 258] width 152 height 23
click at [245, 40] on span "Start Calls" at bounding box center [243, 37] width 45 height 13
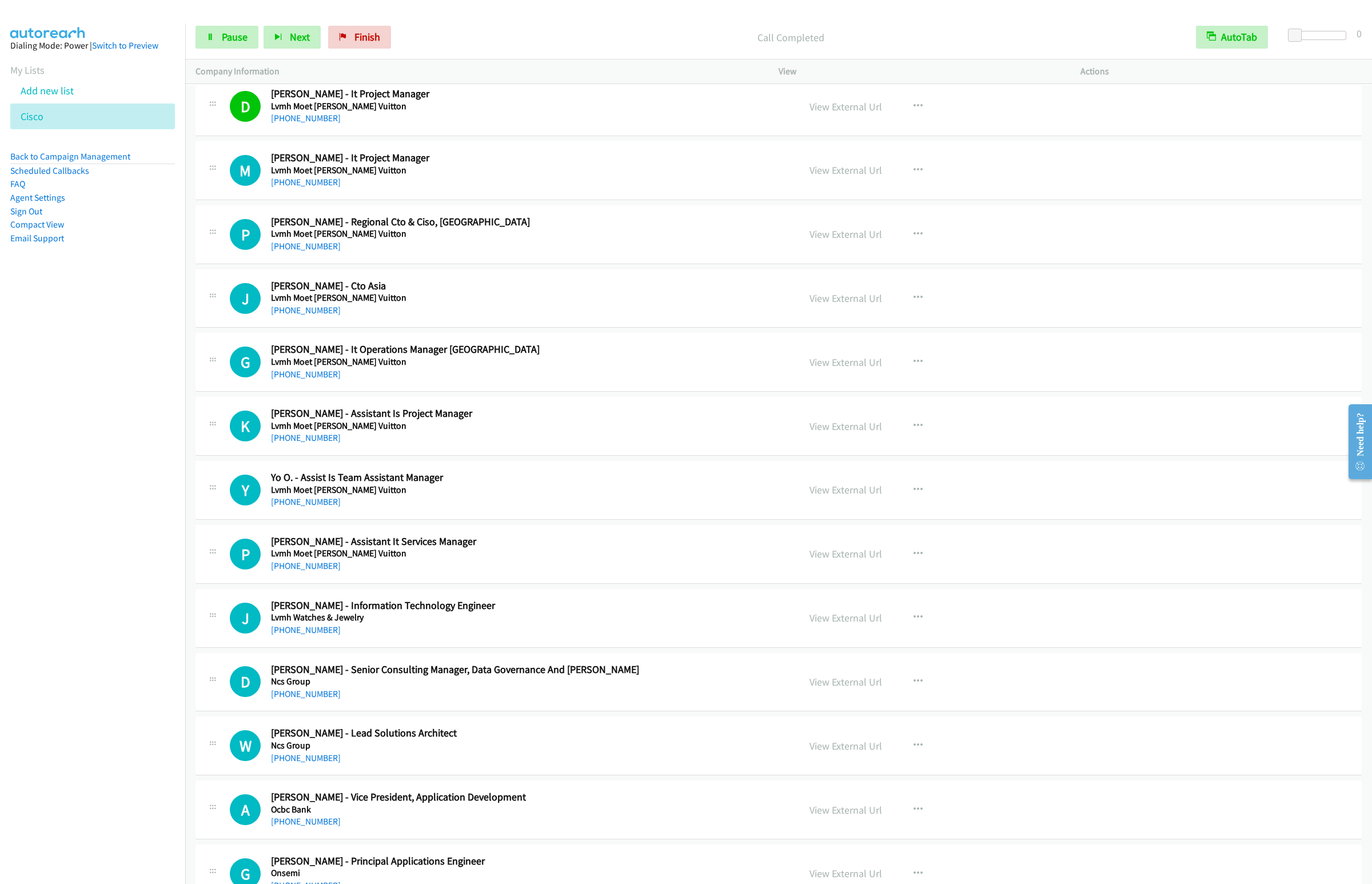
scroll to position [3174, 0]
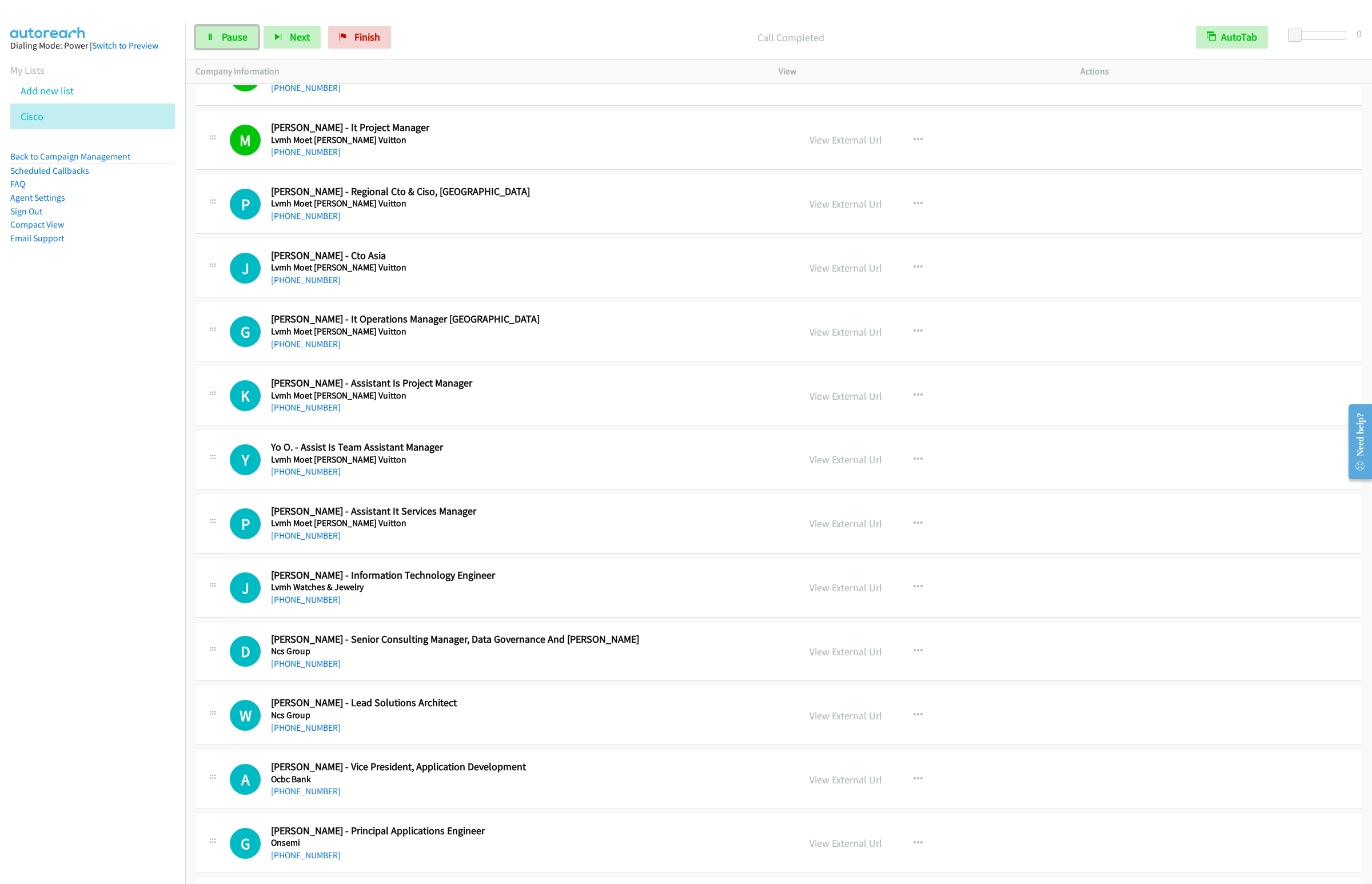
click at [221, 46] on link "Pause" at bounding box center [227, 37] width 63 height 23
drag, startPoint x: 913, startPoint y: 278, endPoint x: 906, endPoint y: 285, distance: 9.9
click at [913, 272] on icon "button" at bounding box center [918, 268] width 9 height 9
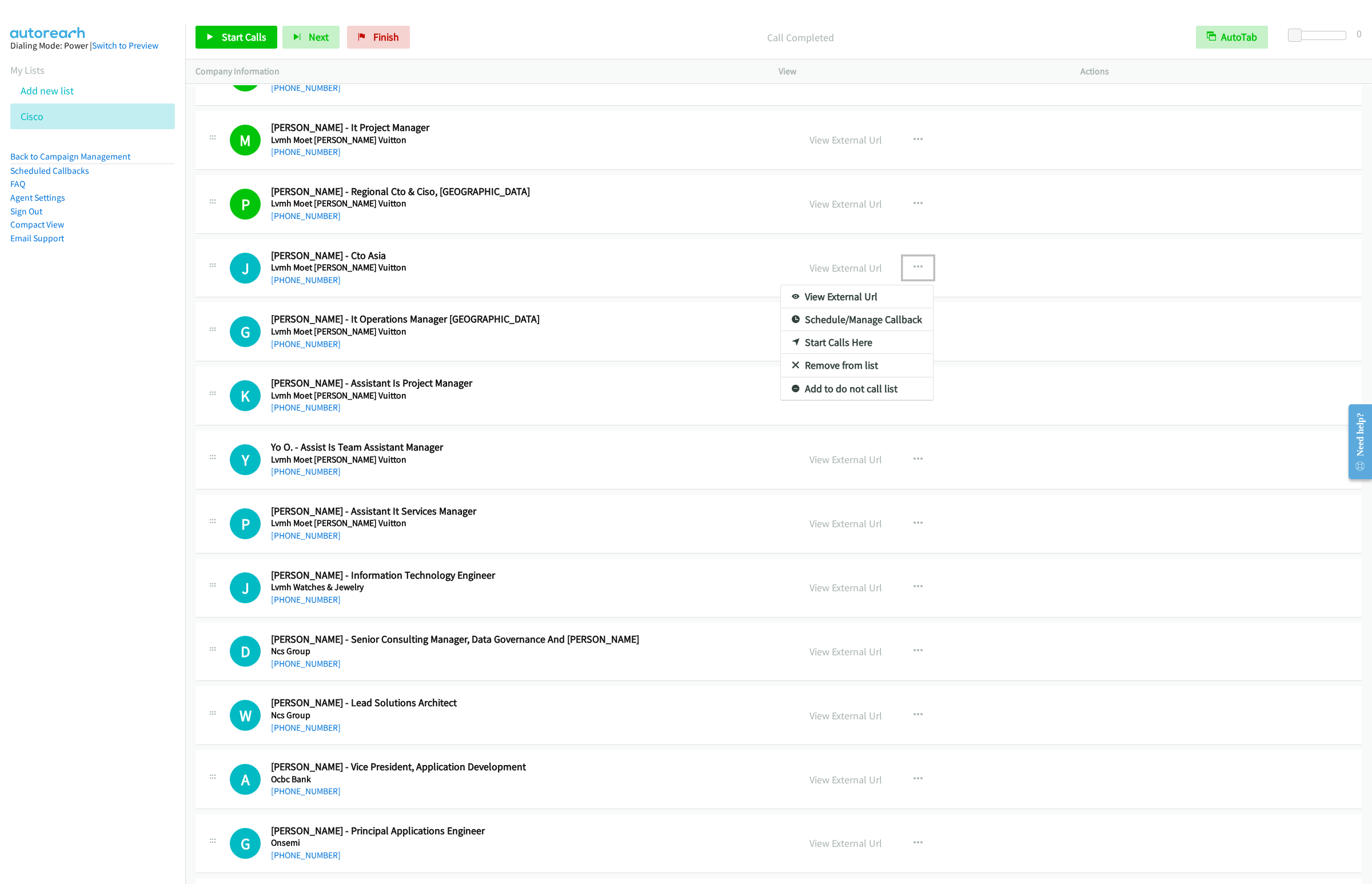
click at [820, 354] on link "Start Calls Here" at bounding box center [857, 342] width 152 height 23
click at [229, 35] on span "Start Calls" at bounding box center [243, 37] width 45 height 13
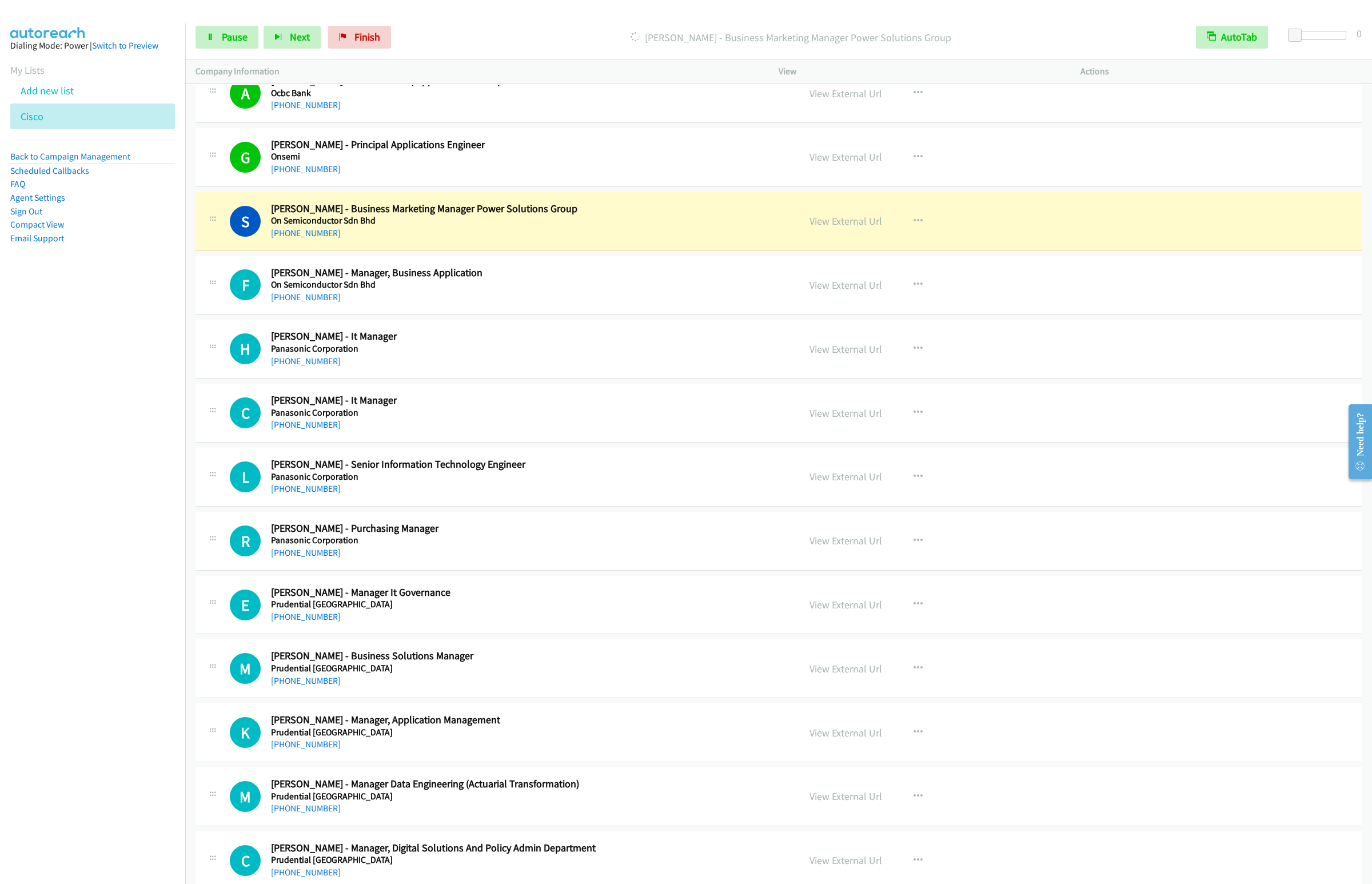
scroll to position [3946, 0]
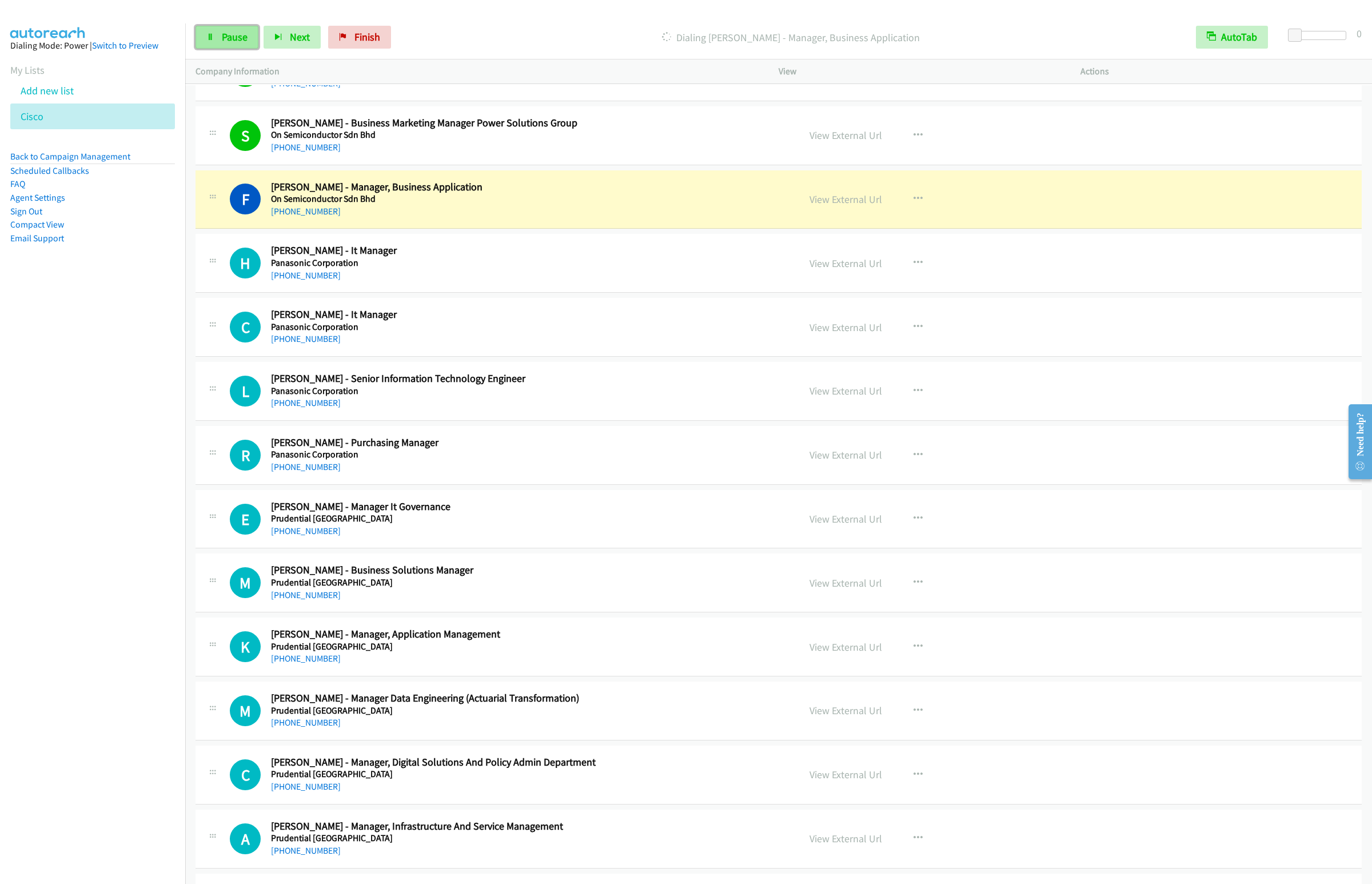
click at [228, 45] on link "Pause" at bounding box center [227, 37] width 63 height 23
click at [913, 268] on icon "button" at bounding box center [918, 263] width 9 height 9
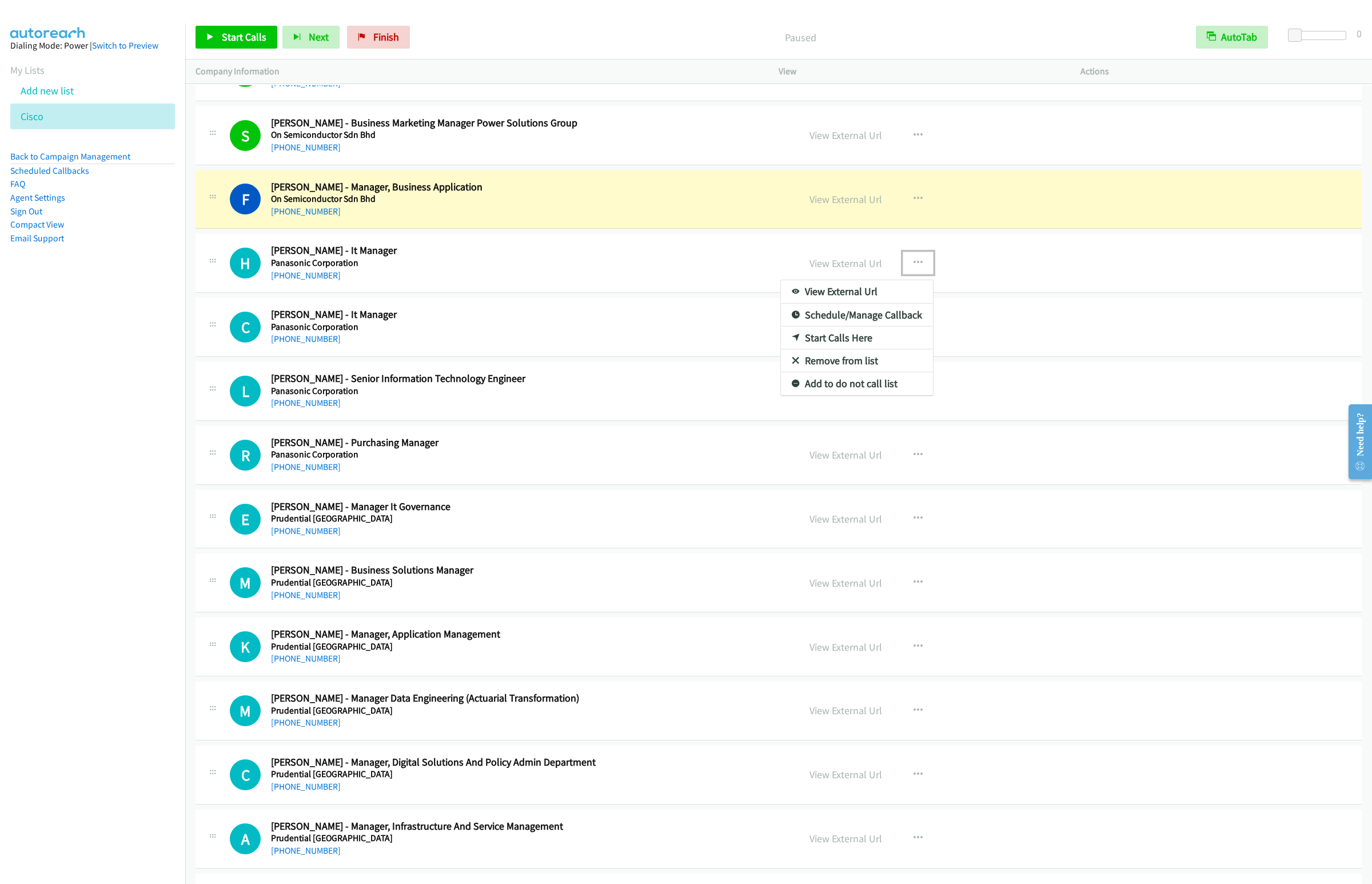
click at [830, 349] on link "Start Calls Here" at bounding box center [857, 337] width 152 height 23
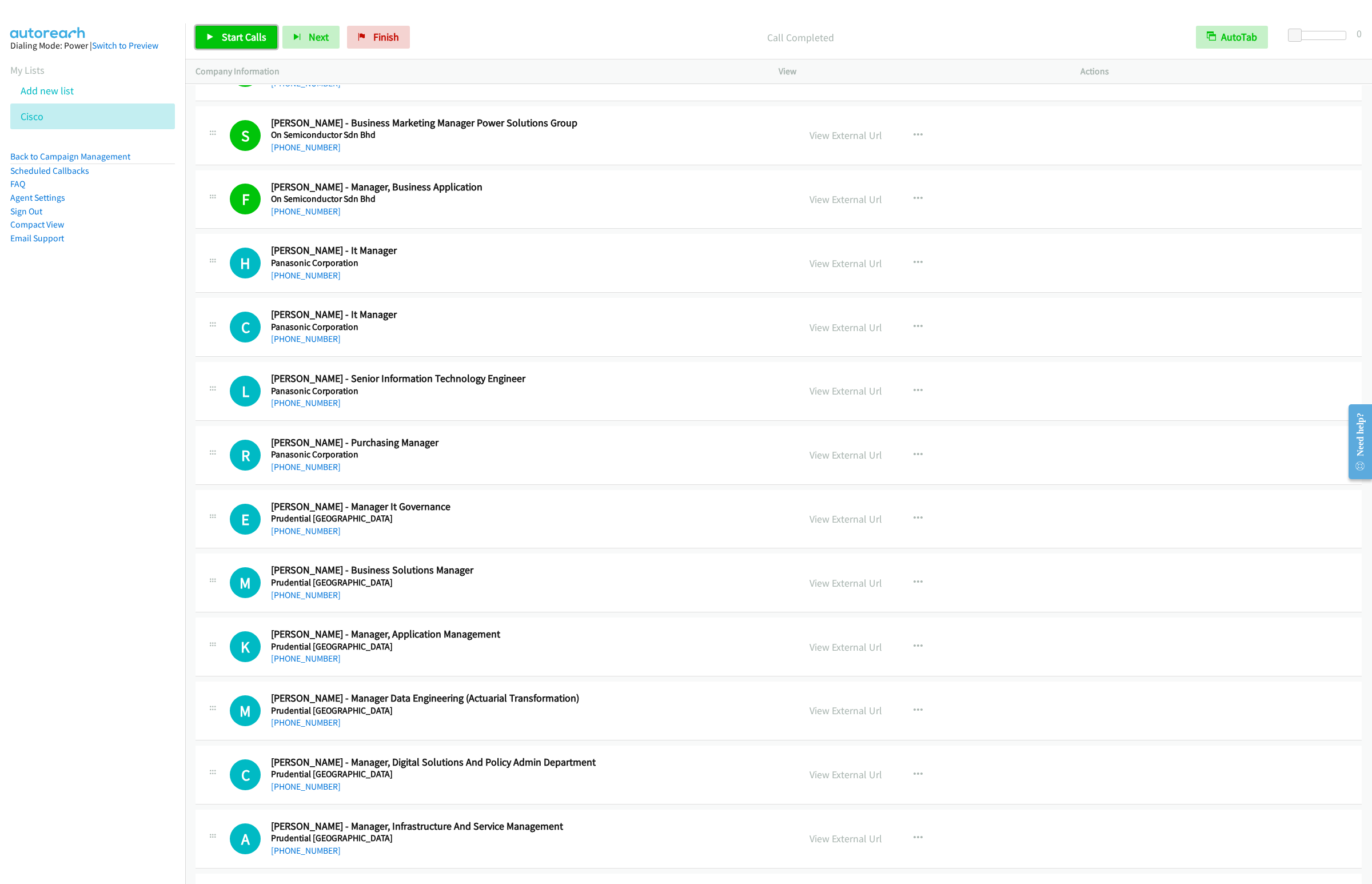
click at [229, 33] on span "Start Calls" at bounding box center [243, 37] width 45 height 13
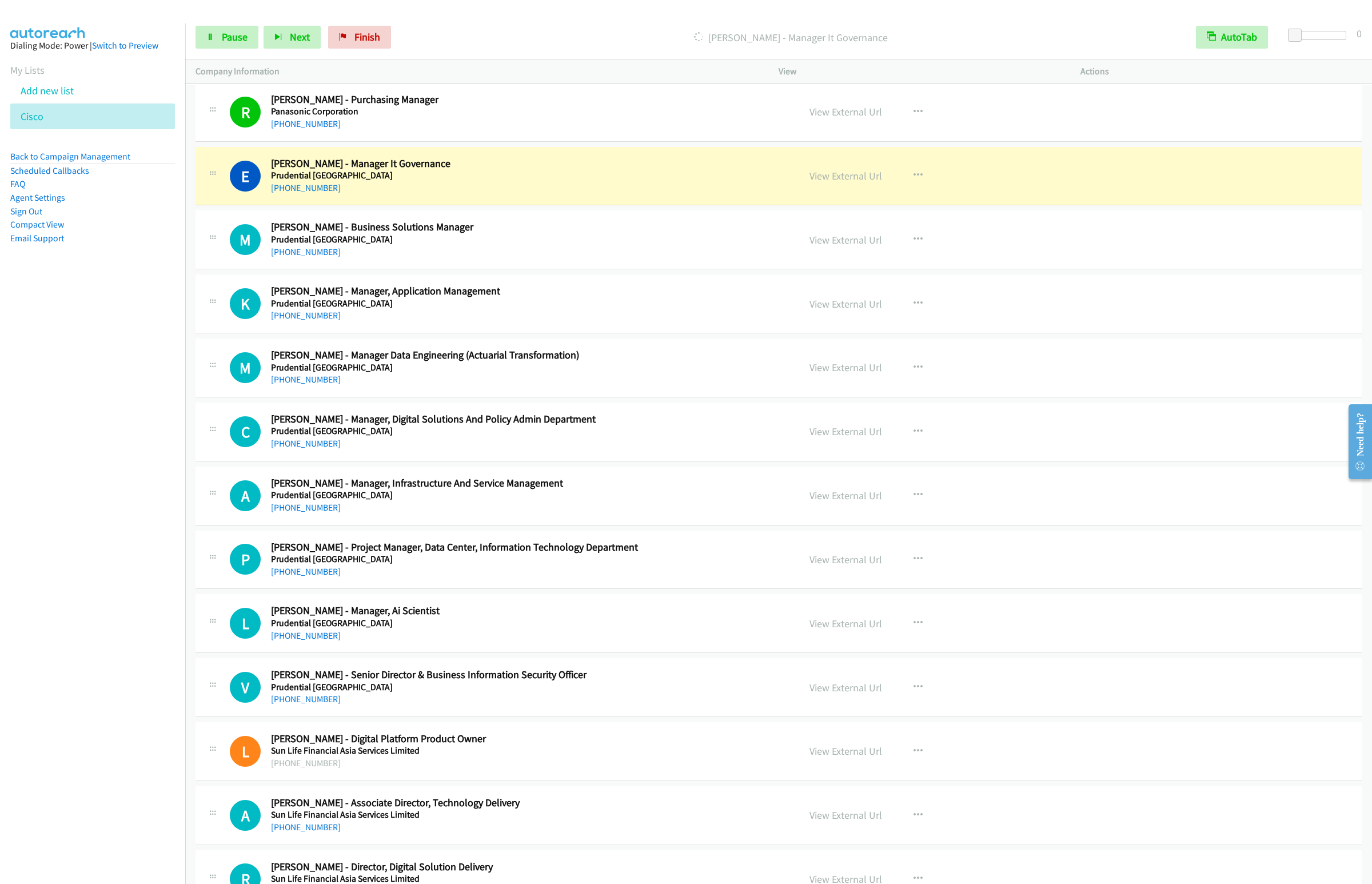
scroll to position [4375, 0]
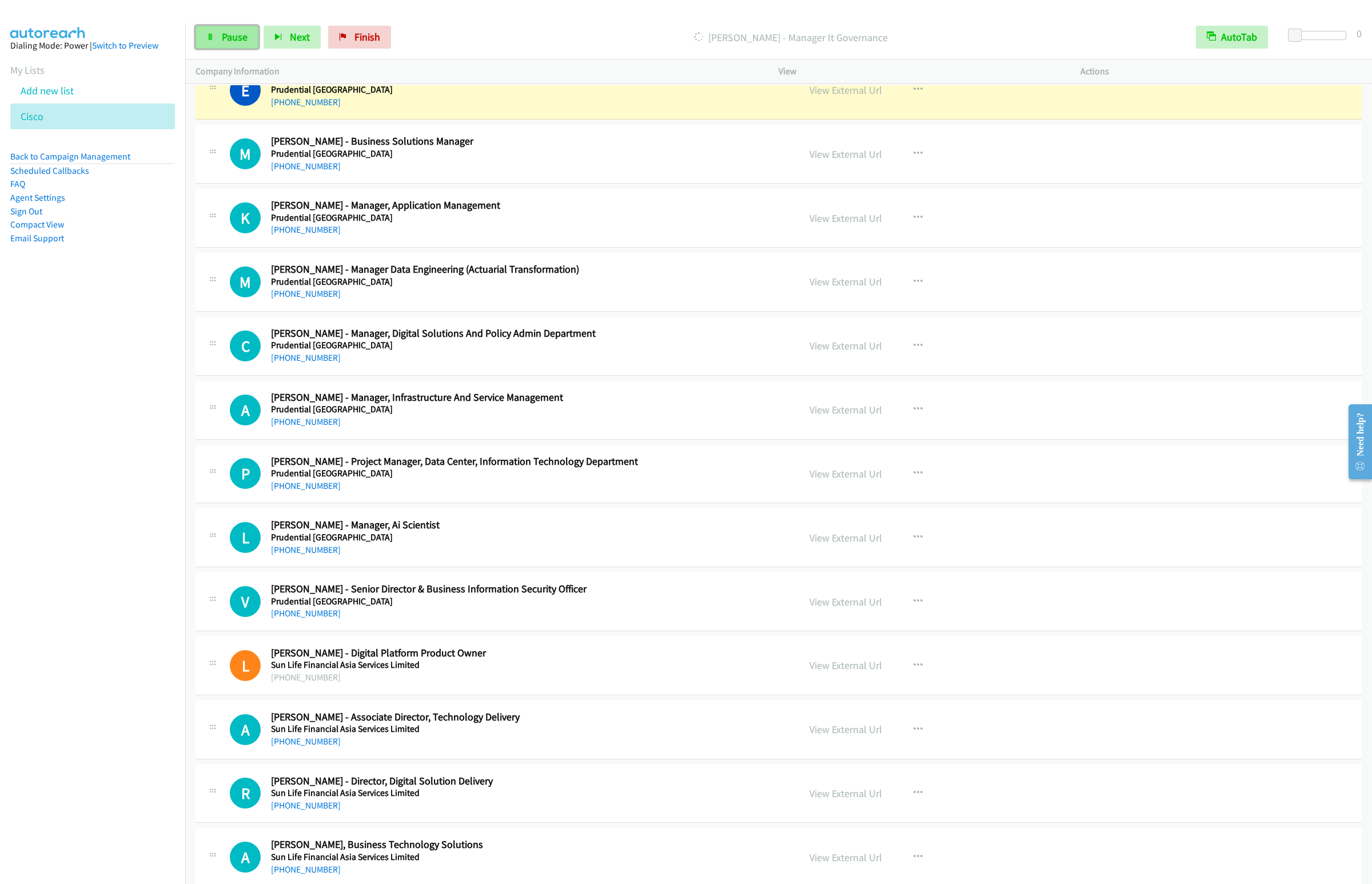
click at [210, 31] on link "Pause" at bounding box center [227, 37] width 63 height 23
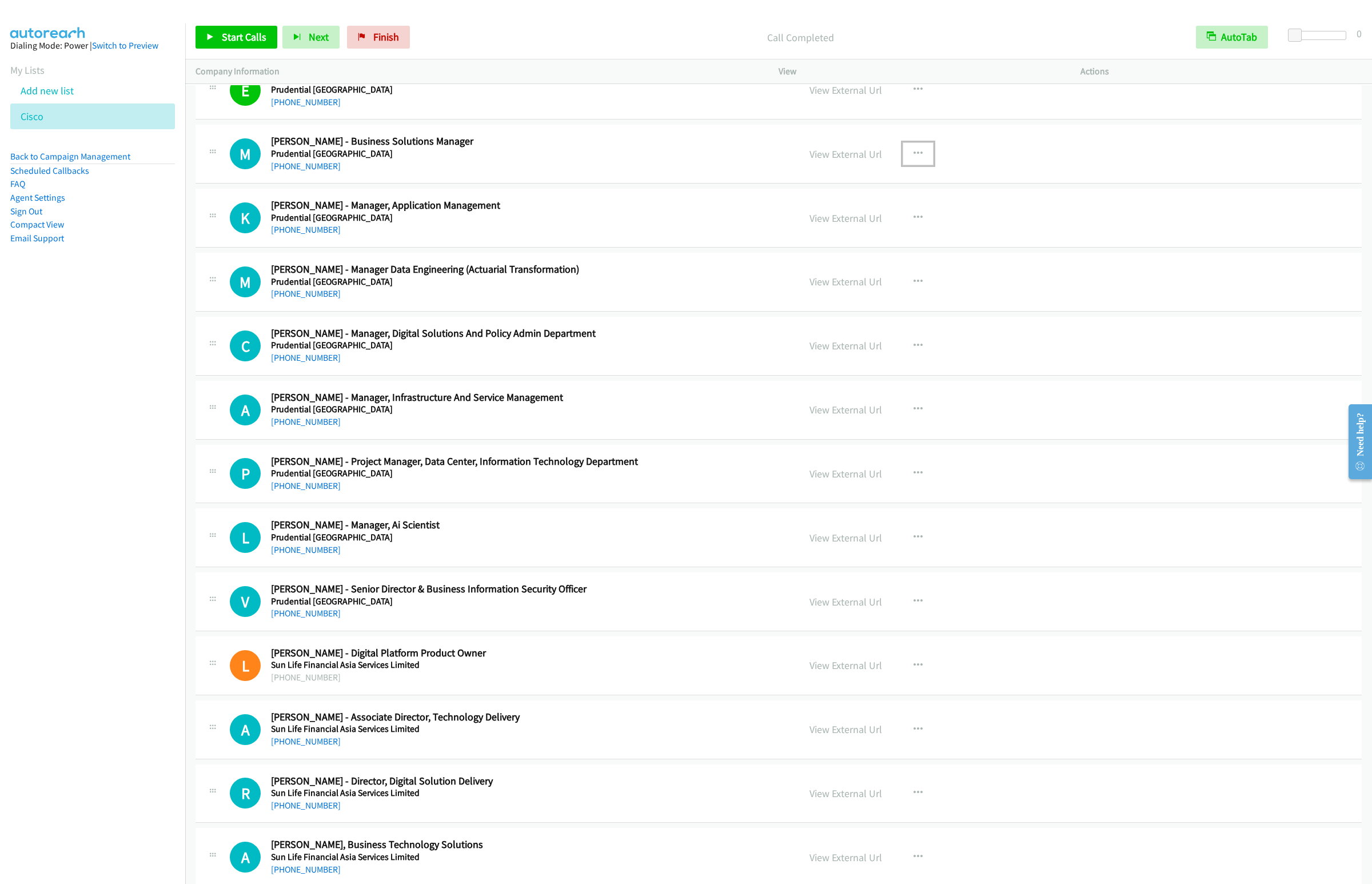
click at [916, 165] on button "button" at bounding box center [917, 153] width 31 height 23
click at [816, 240] on link "Start Calls Here" at bounding box center [857, 229] width 152 height 23
click at [233, 45] on link "Start Calls" at bounding box center [236, 37] width 81 height 23
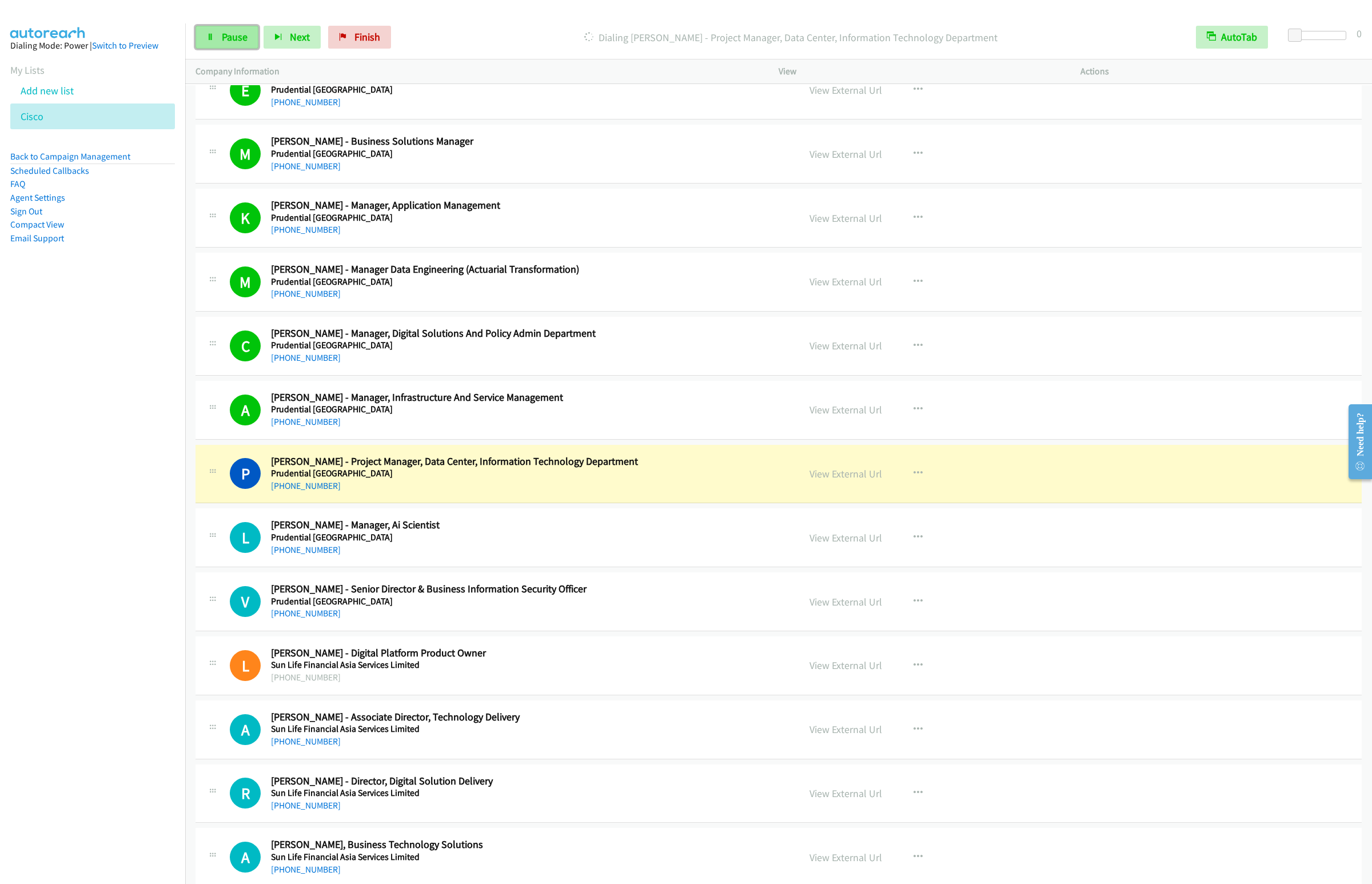
click at [228, 40] on span "Pause" at bounding box center [234, 37] width 26 height 13
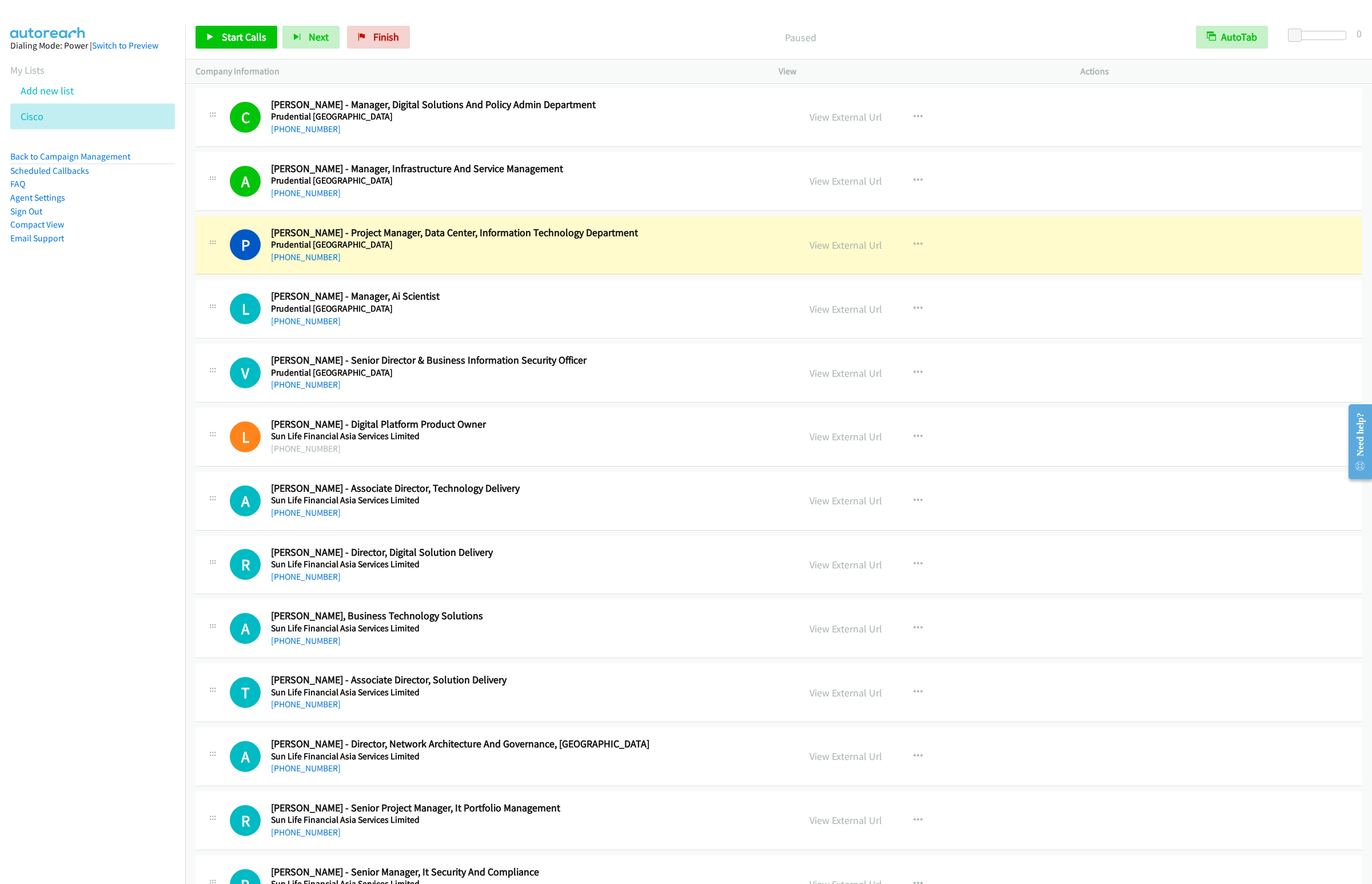
scroll to position [4632, 0]
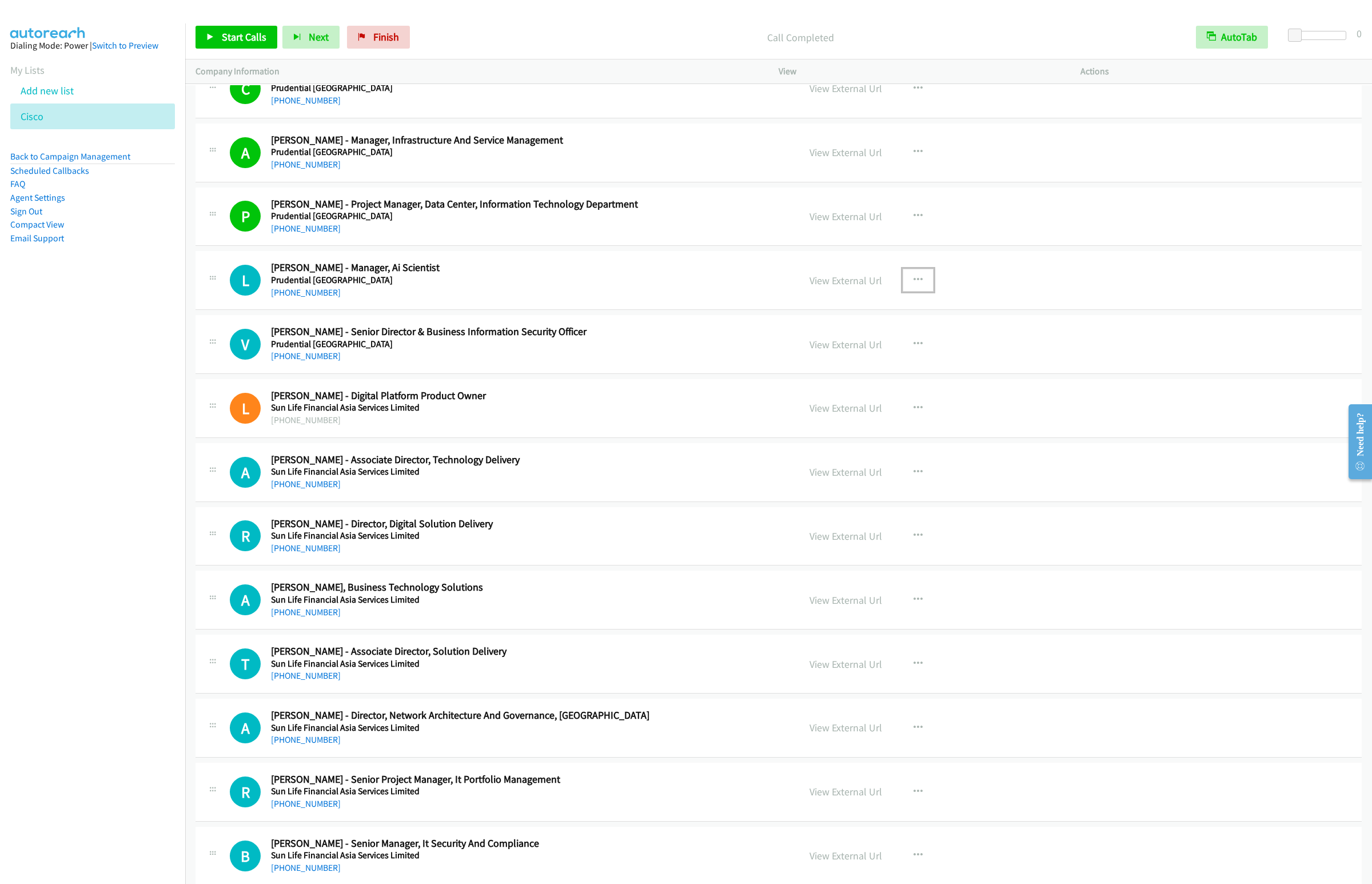
click at [913, 285] on icon "button" at bounding box center [918, 280] width 9 height 9
click at [834, 366] on link "Start Calls Here" at bounding box center [857, 355] width 152 height 23
click at [247, 33] on span "Start Calls" at bounding box center [243, 37] width 45 height 13
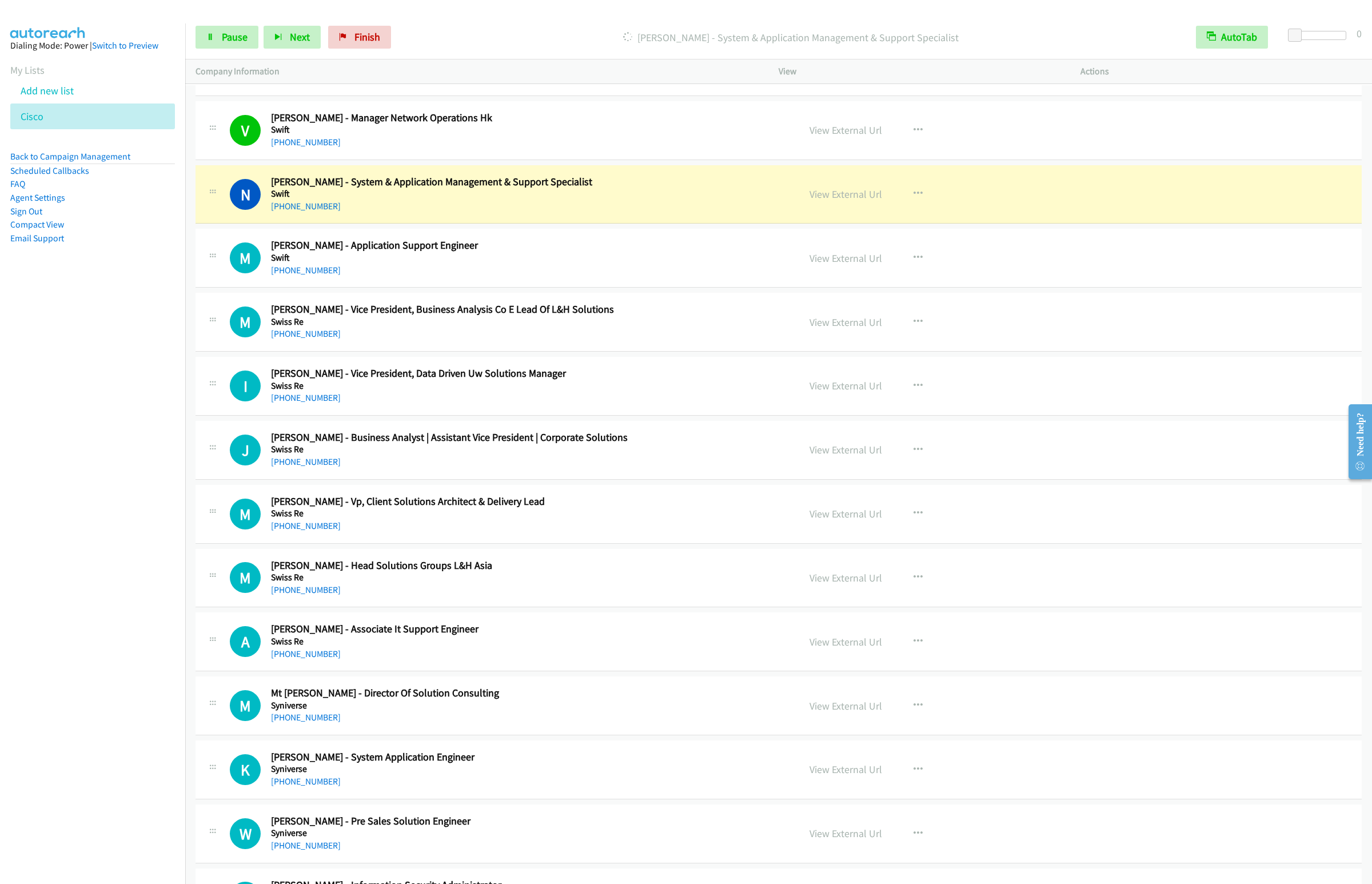
scroll to position [6349, 0]
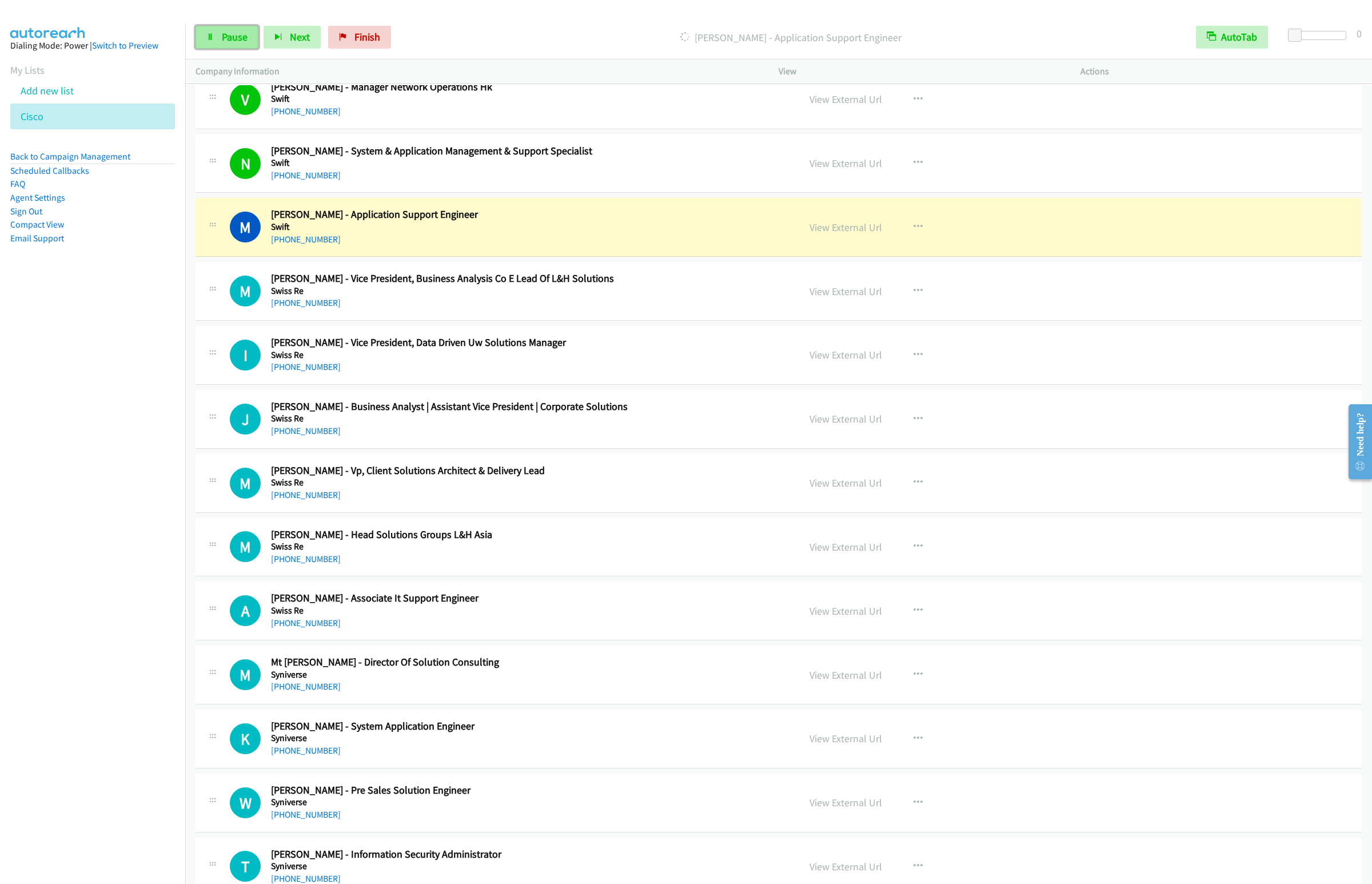
drag, startPoint x: 241, startPoint y: 38, endPoint x: 252, endPoint y: 44, distance: 12.5
click at [241, 38] on span "Pause" at bounding box center [234, 37] width 26 height 13
click at [906, 302] on button "button" at bounding box center [917, 290] width 31 height 23
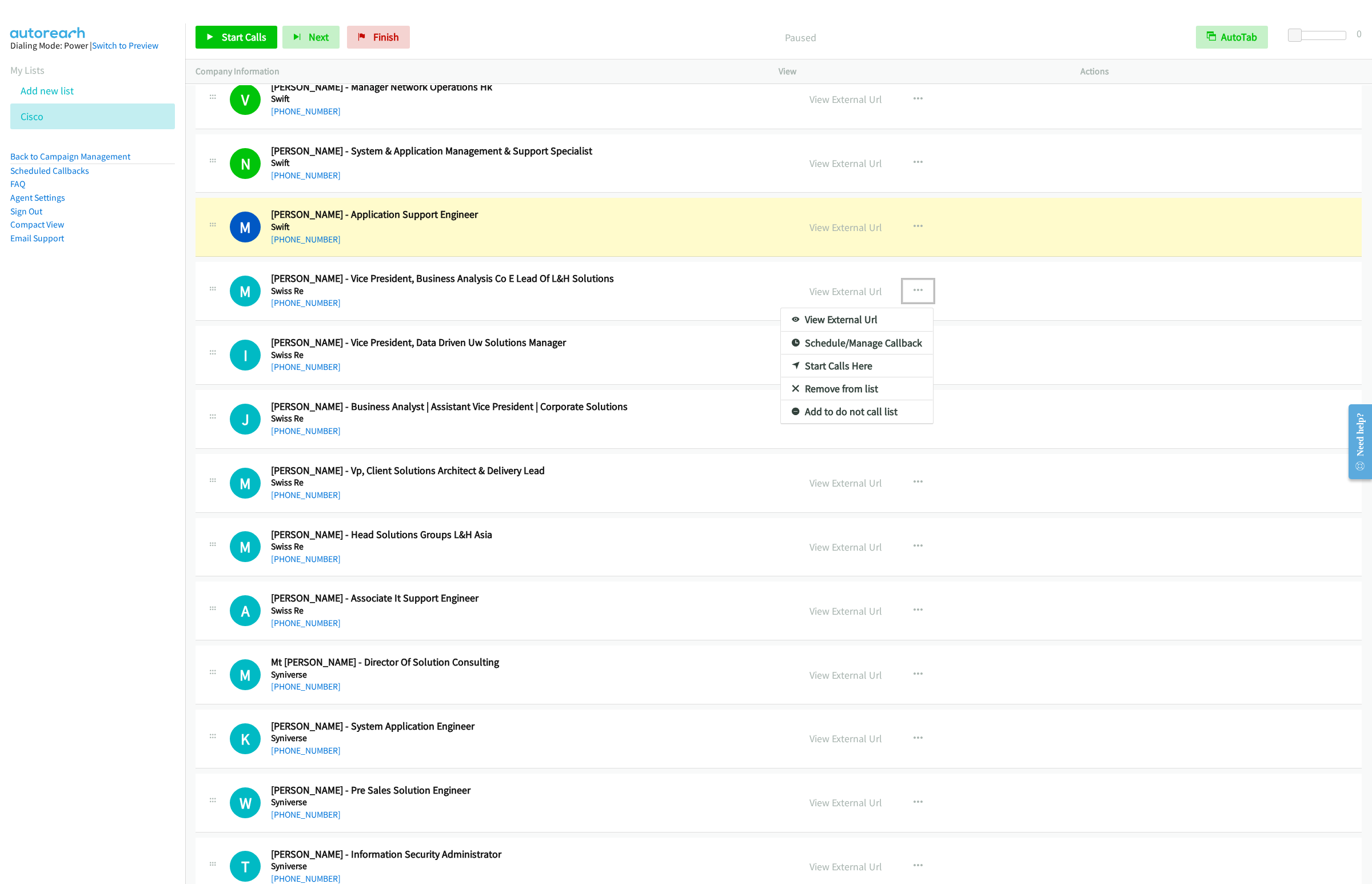
click at [835, 377] on link "Start Calls Here" at bounding box center [857, 366] width 152 height 23
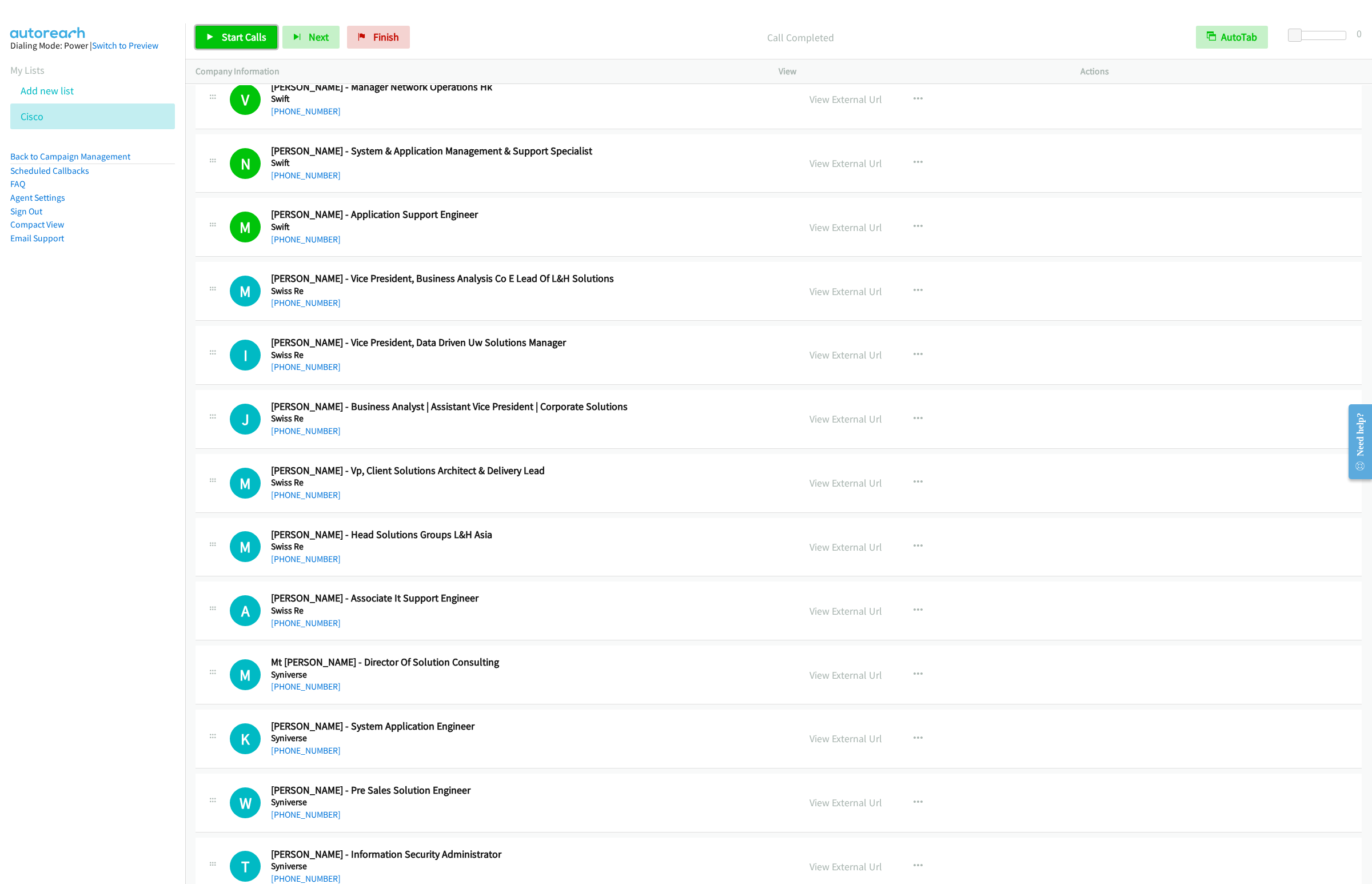
click at [244, 33] on span "Start Calls" at bounding box center [243, 37] width 45 height 13
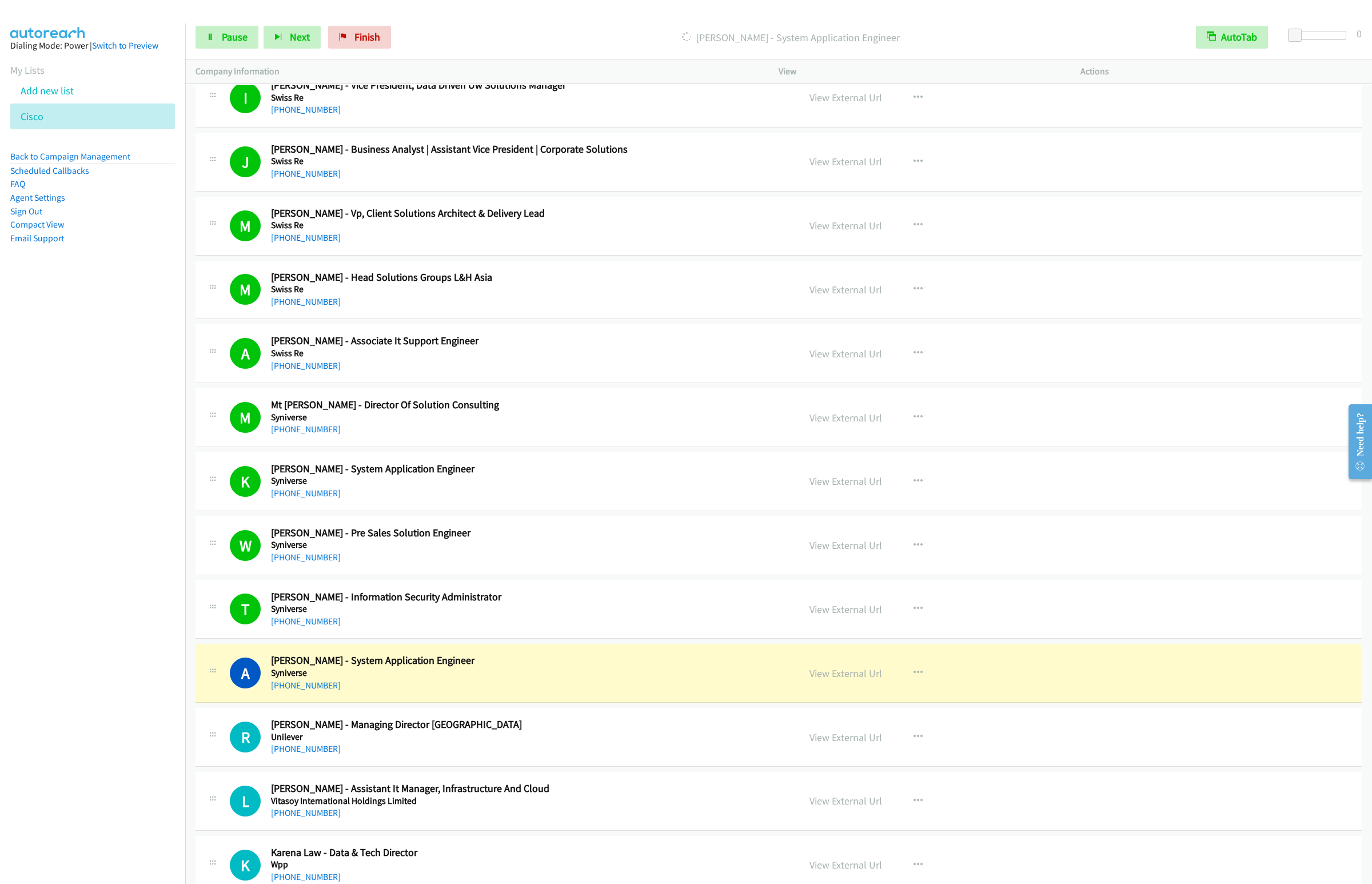
scroll to position [6927, 0]
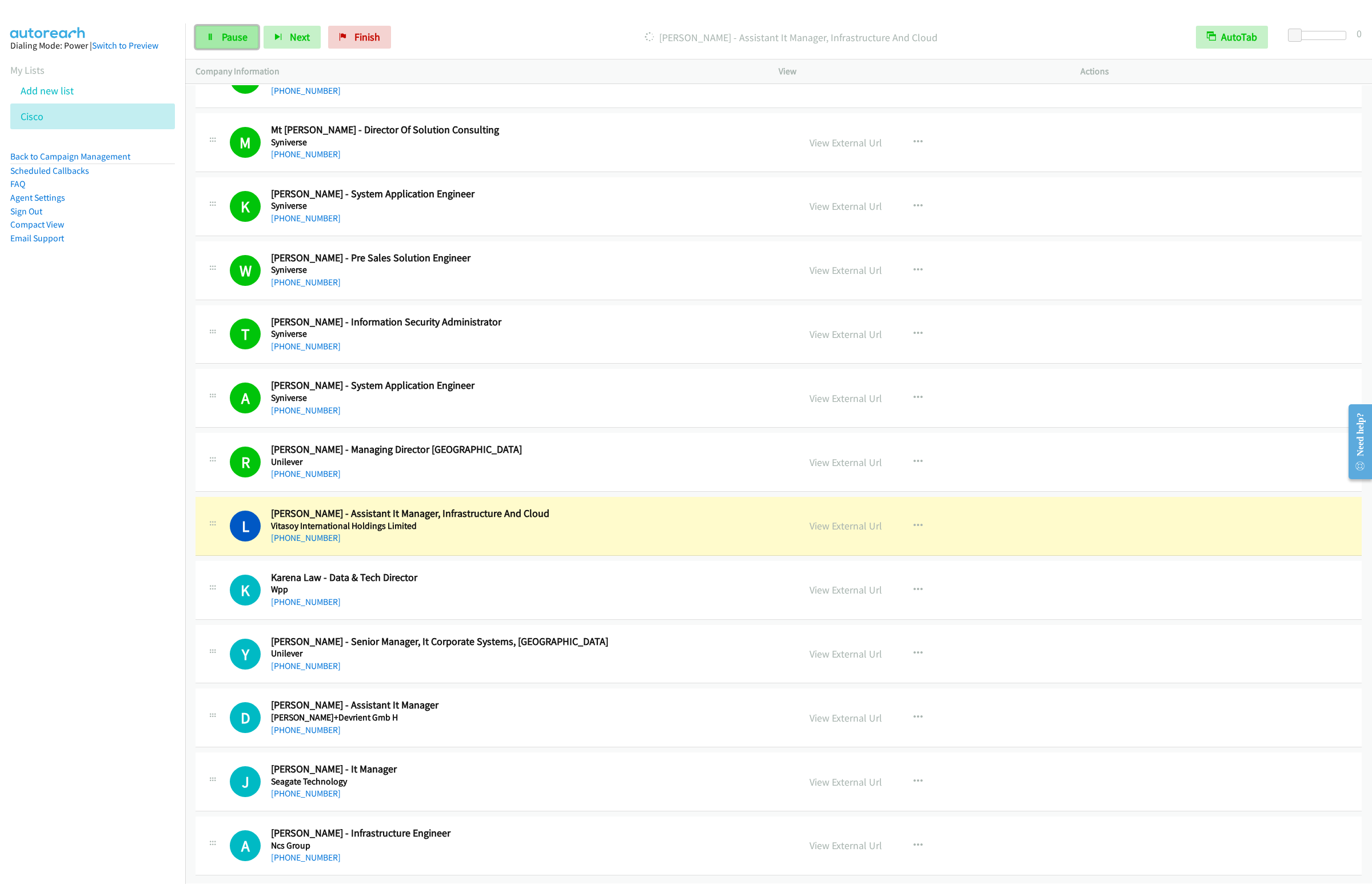
click at [233, 45] on link "Pause" at bounding box center [227, 37] width 63 height 23
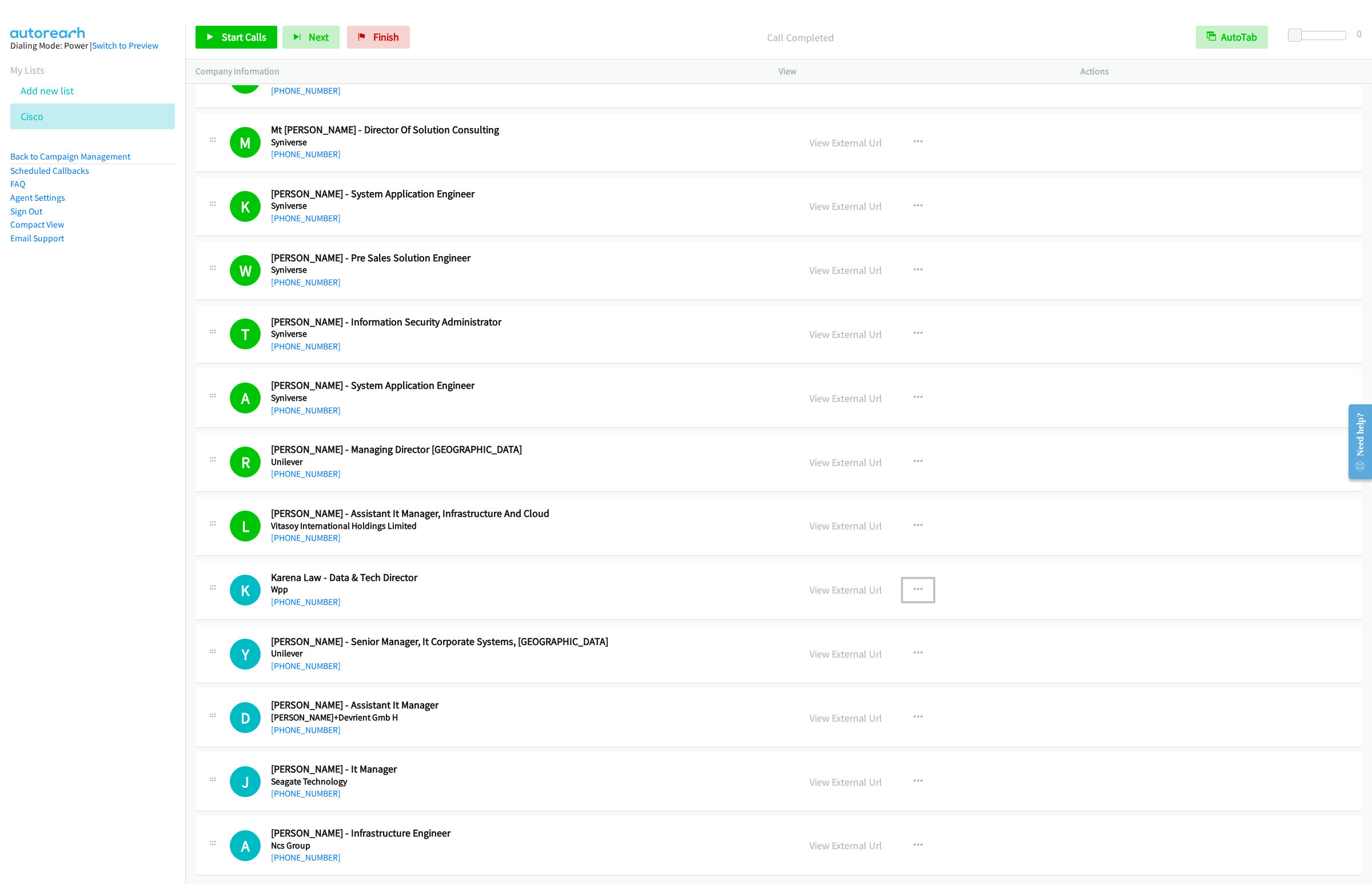
click at [913, 586] on icon "button" at bounding box center [918, 590] width 9 height 9
click at [836, 656] on link "Start Calls Here" at bounding box center [857, 664] width 152 height 23
click at [243, 40] on span "Start Calls" at bounding box center [243, 37] width 45 height 13
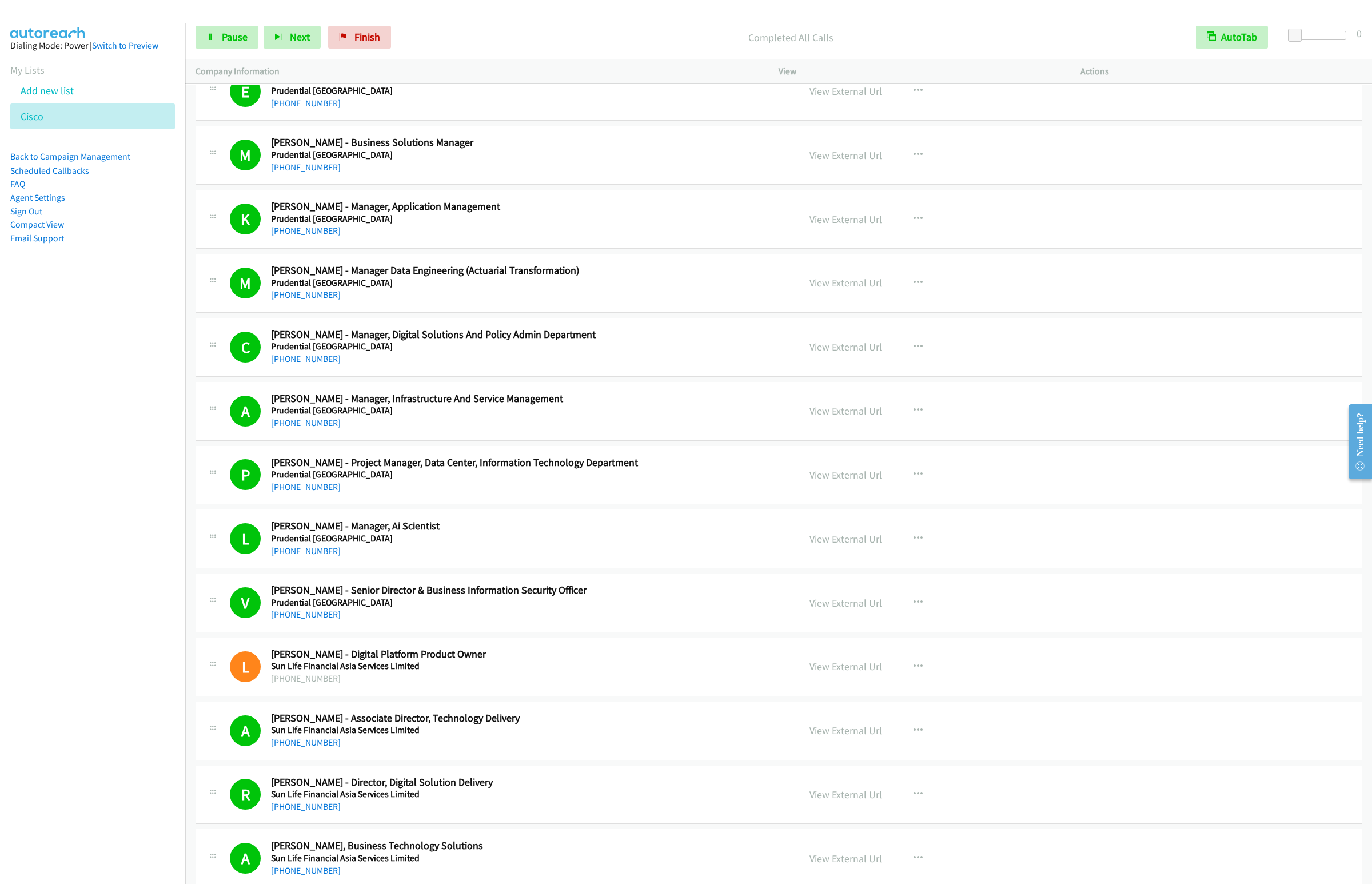
scroll to position [4375, 0]
